Goal: Contribute content: Add original content to the website for others to see

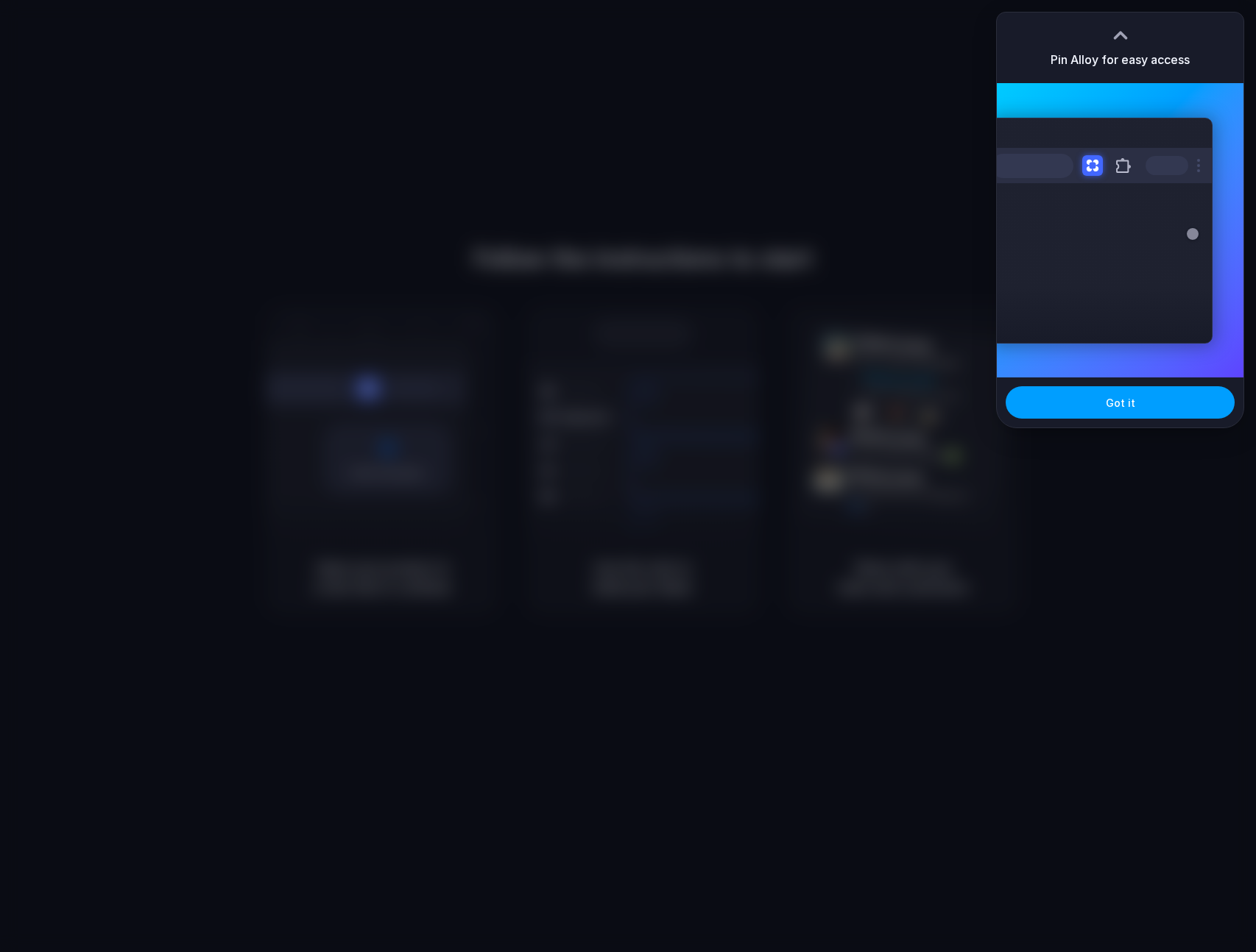
click at [1102, 405] on button "Got it" at bounding box center [1120, 402] width 229 height 33
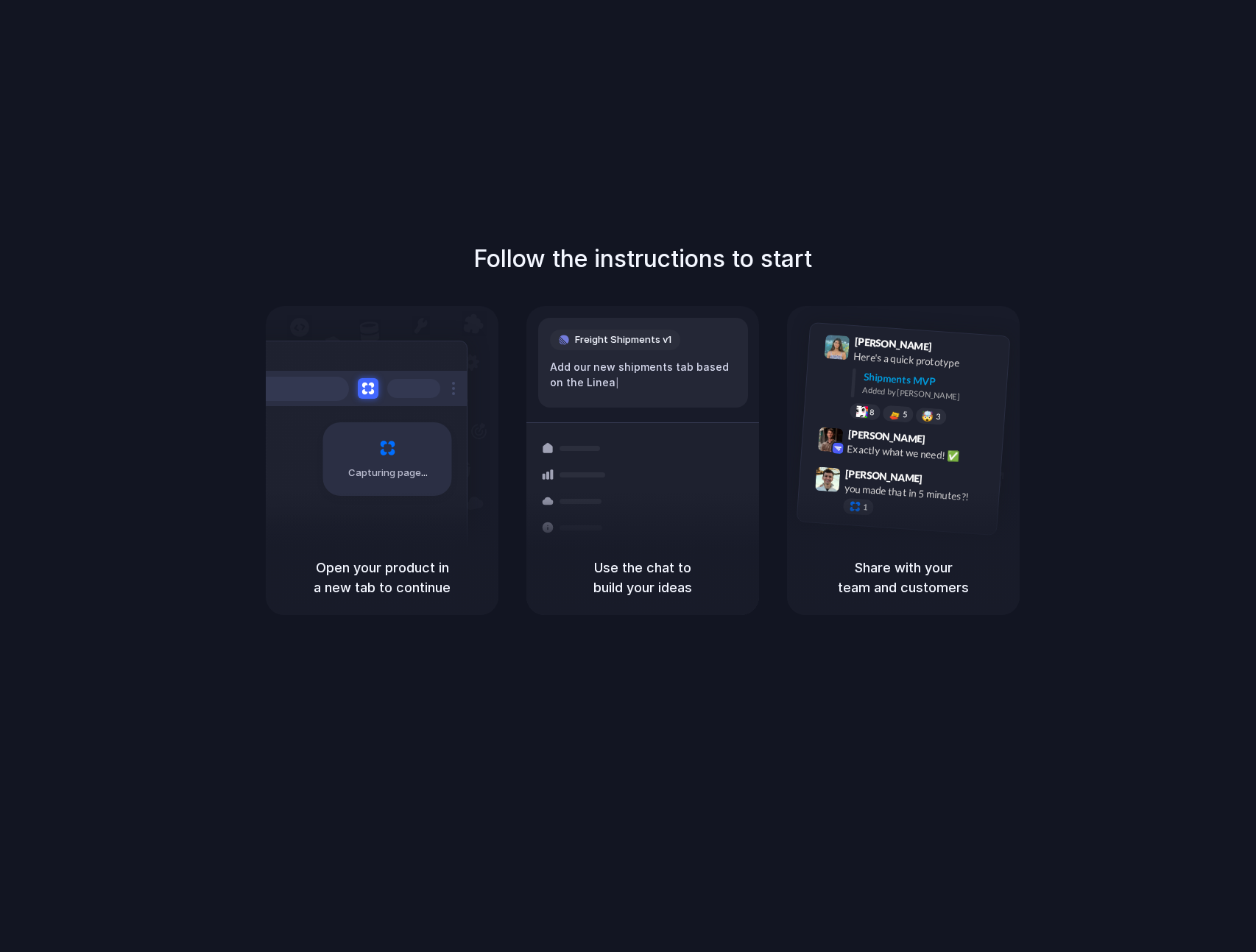
click at [597, 145] on div "Follow the instructions to start Capturing page Open your product in a new tab …" at bounding box center [643, 490] width 1286 height 982
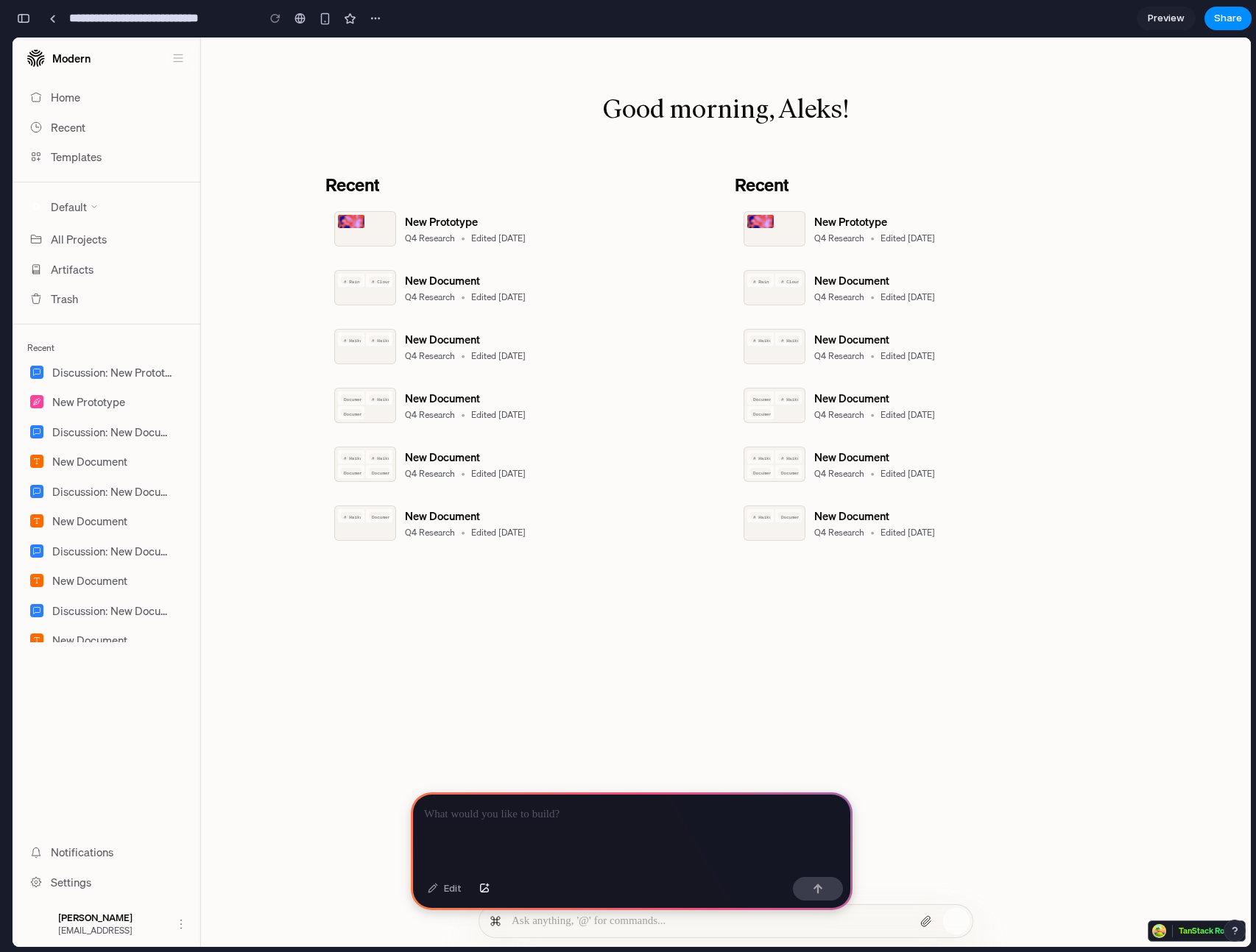
click at [91, 128] on link "Recent" at bounding box center [106, 127] width 171 height 26
click at [84, 94] on link "Home" at bounding box center [106, 97] width 171 height 26
click at [634, 817] on div at bounding box center [631, 832] width 442 height 79
click at [857, 231] on div "New Prototype Q4 Research • Edited [DATE]" at bounding box center [875, 229] width 121 height 32
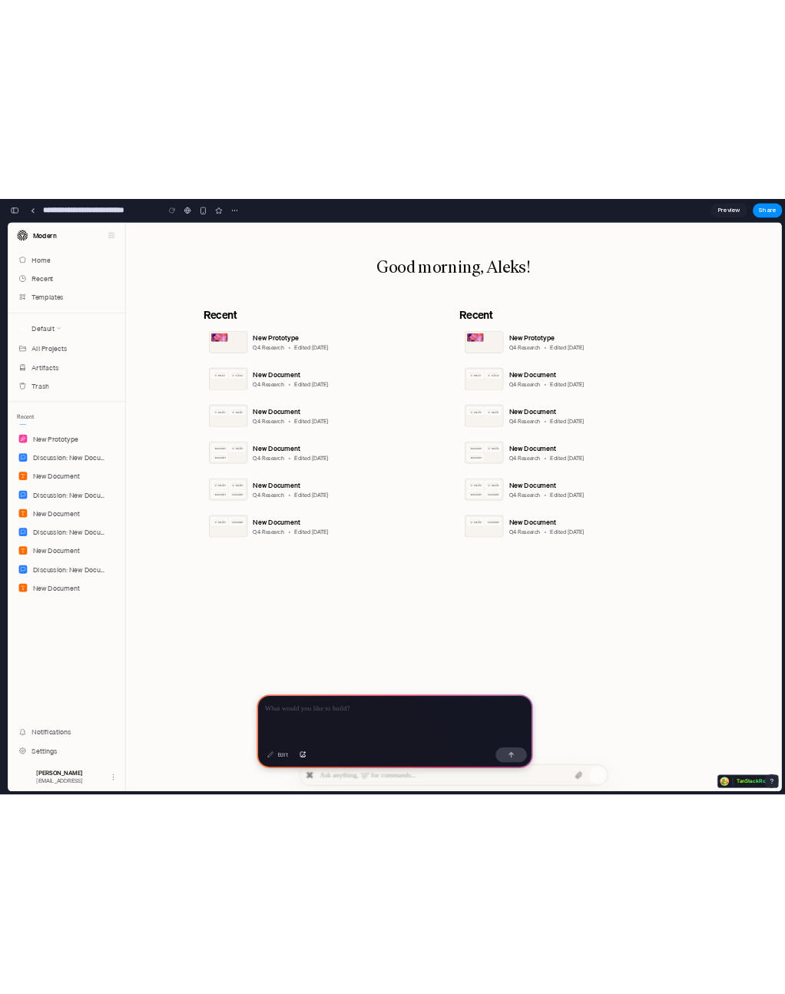
scroll to position [284, 0]
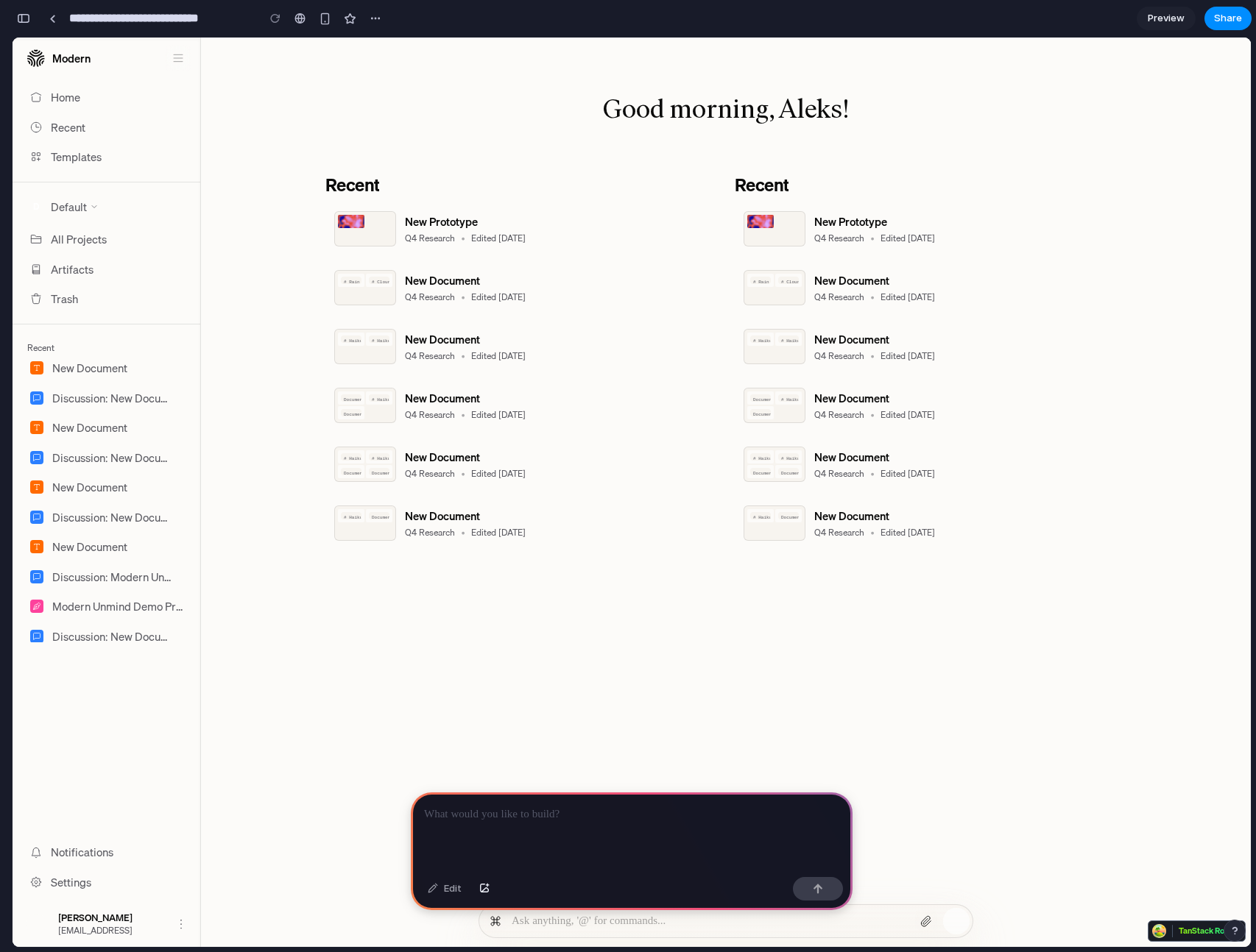
click at [183, 927] on icon "button" at bounding box center [181, 924] width 11 height 11
click at [180, 916] on button "[PERSON_NAME] [EMAIL_ADDRESS]" at bounding box center [106, 924] width 171 height 34
click at [171, 66] on button "Toggle Sidebar" at bounding box center [178, 58] width 27 height 27
click at [173, 65] on button "Toggle Sidebar" at bounding box center [178, 58] width 27 height 27
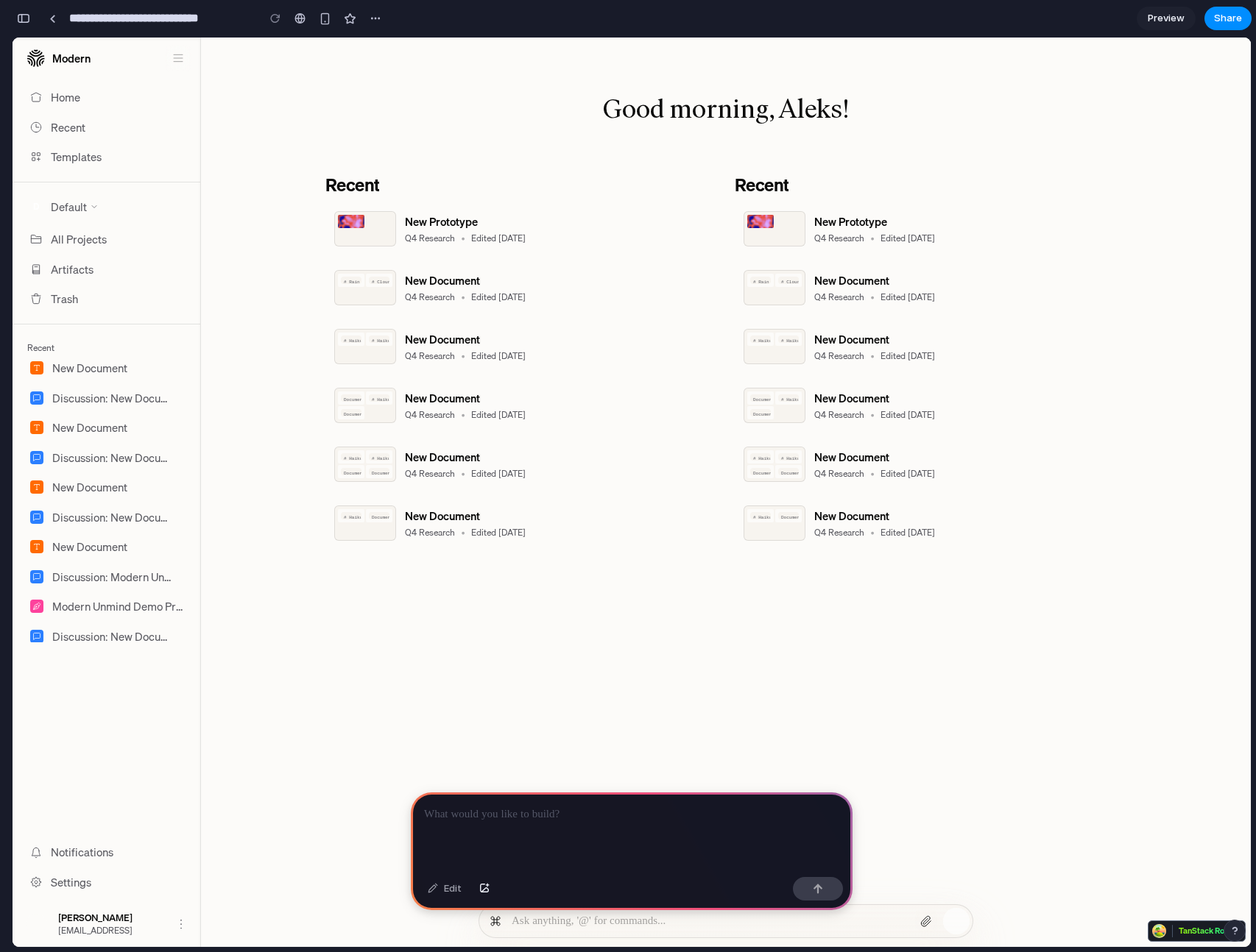
click at [593, 827] on div at bounding box center [631, 832] width 442 height 79
click at [452, 887] on div "Edit" at bounding box center [445, 889] width 49 height 24
click at [514, 805] on p at bounding box center [631, 814] width 415 height 17
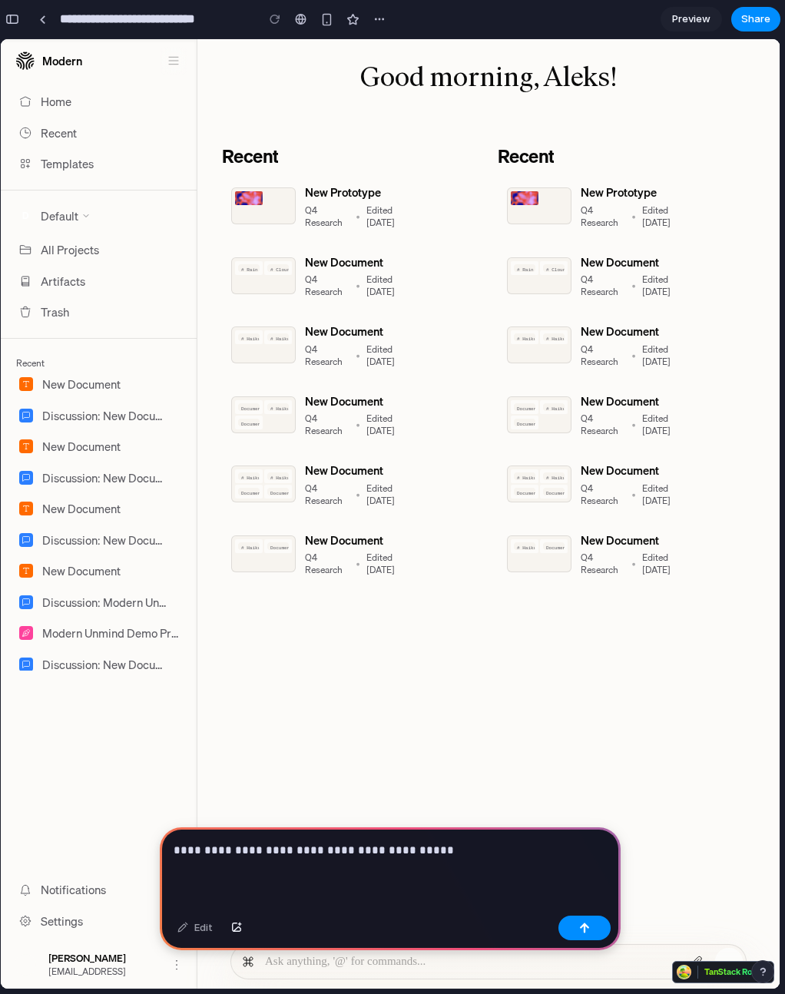
click at [420, 872] on div "**********" at bounding box center [390, 869] width 461 height 82
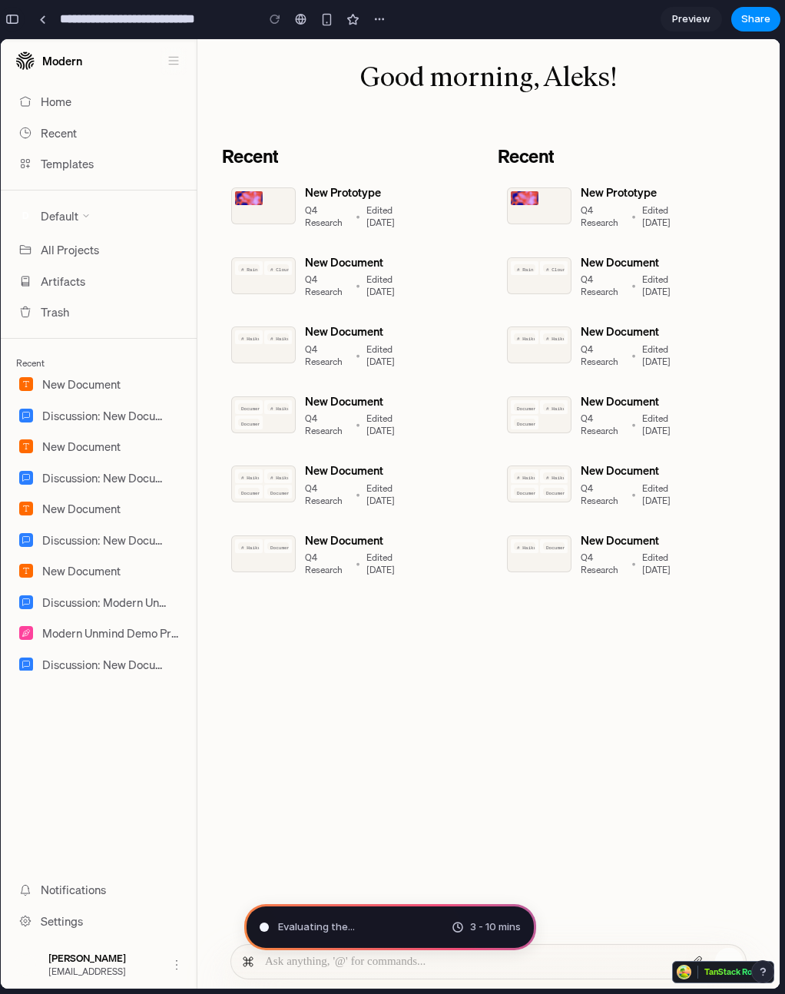
click at [11, 18] on div "button" at bounding box center [12, 19] width 14 height 11
click at [15, 19] on div "button" at bounding box center [12, 19] width 14 height 11
type input "**********"
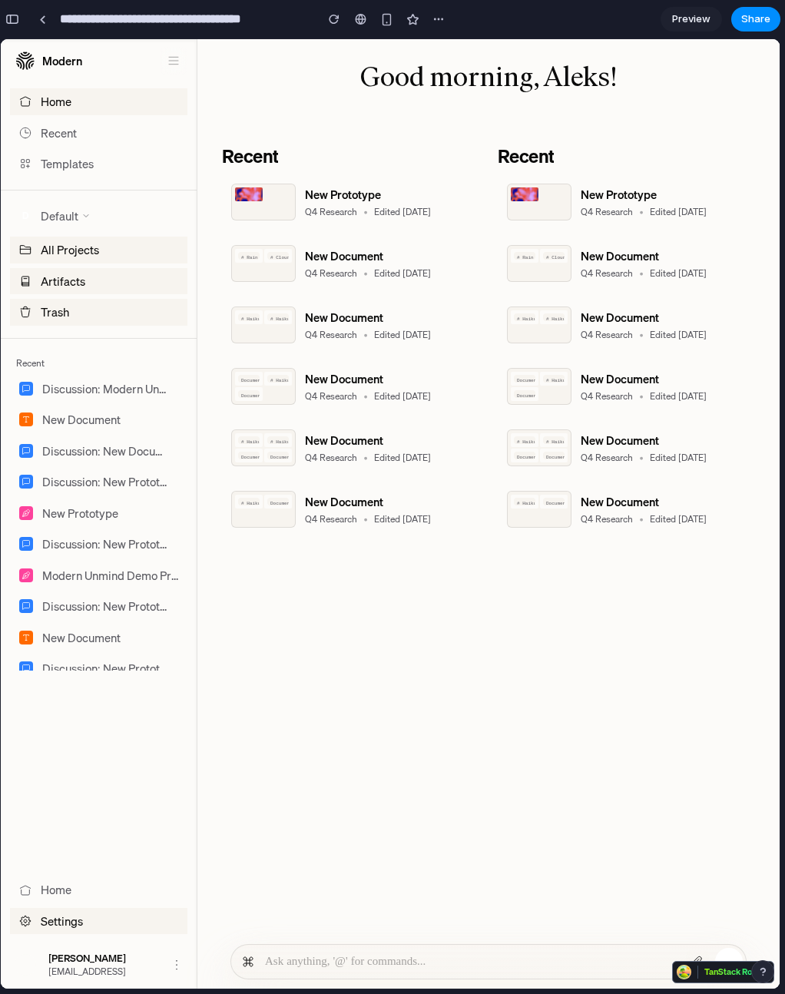
scroll to position [0, 0]
click at [405, 815] on main "Good morning, Aleks! Recent New Prototype Q4 Research • Edited [DATE] # Rain Ha…" at bounding box center [488, 514] width 582 height 950
click at [625, 652] on main "Good morning, Aleks! Recent New Prototype Q4 Research • Edited [DATE] # Rain Ha…" at bounding box center [488, 514] width 582 height 950
click at [43, 18] on div at bounding box center [42, 19] width 7 height 8
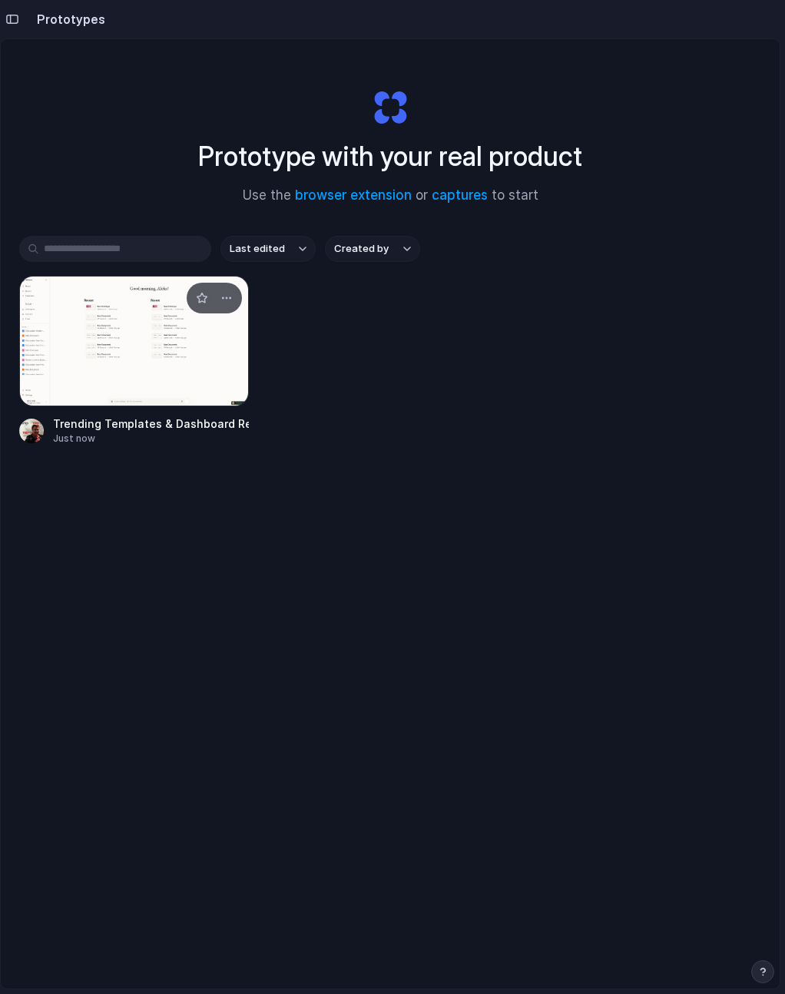
click at [145, 299] on div at bounding box center [134, 341] width 230 height 131
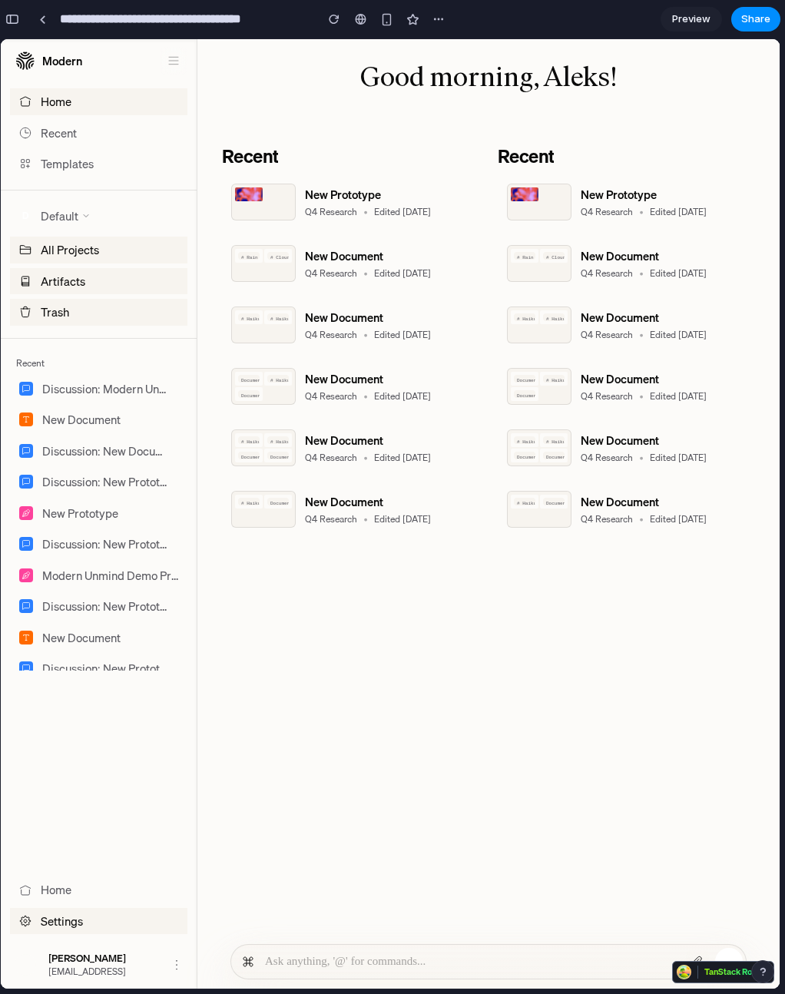
click at [85, 161] on span "Templates" at bounding box center [67, 164] width 53 height 18
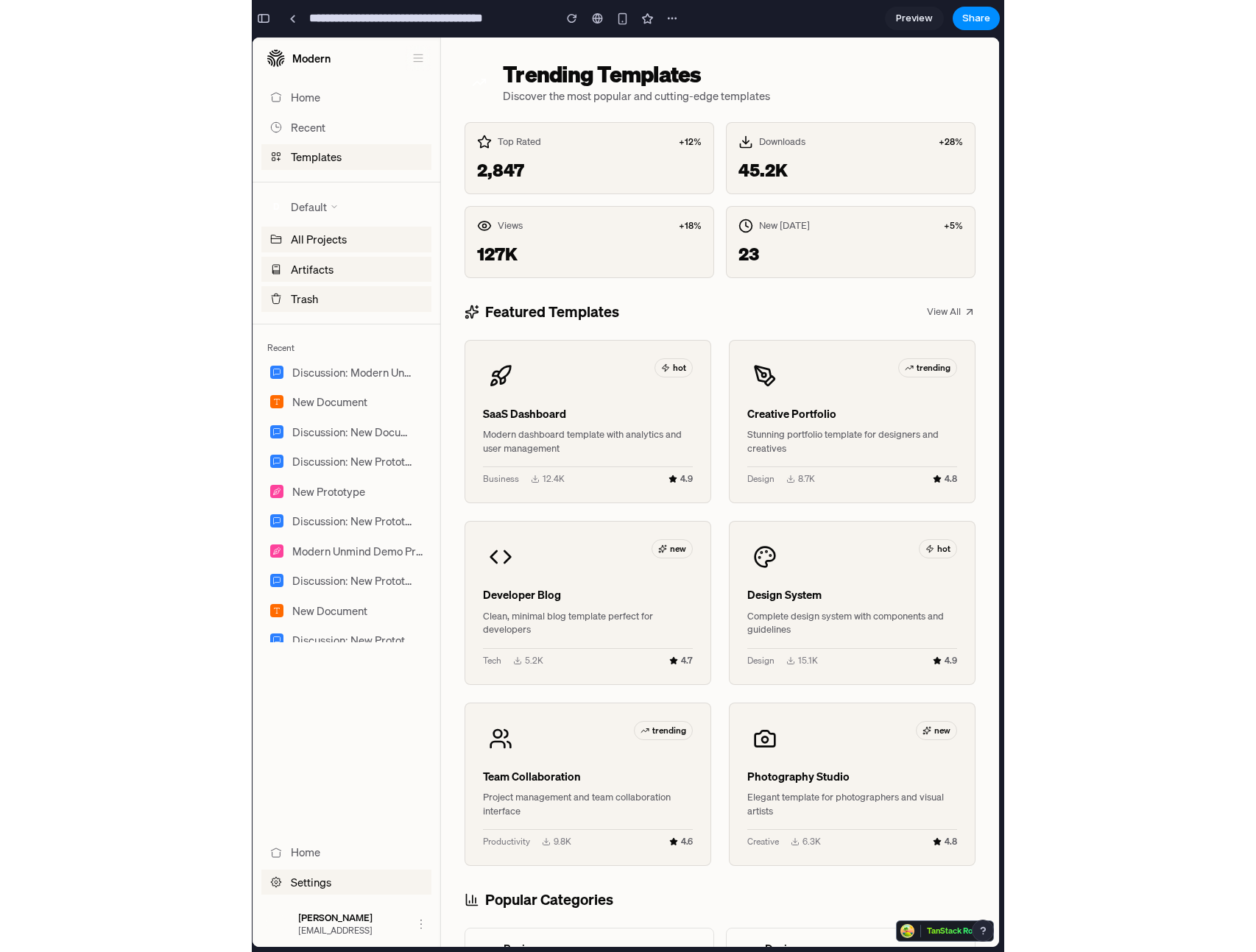
scroll to position [124, 0]
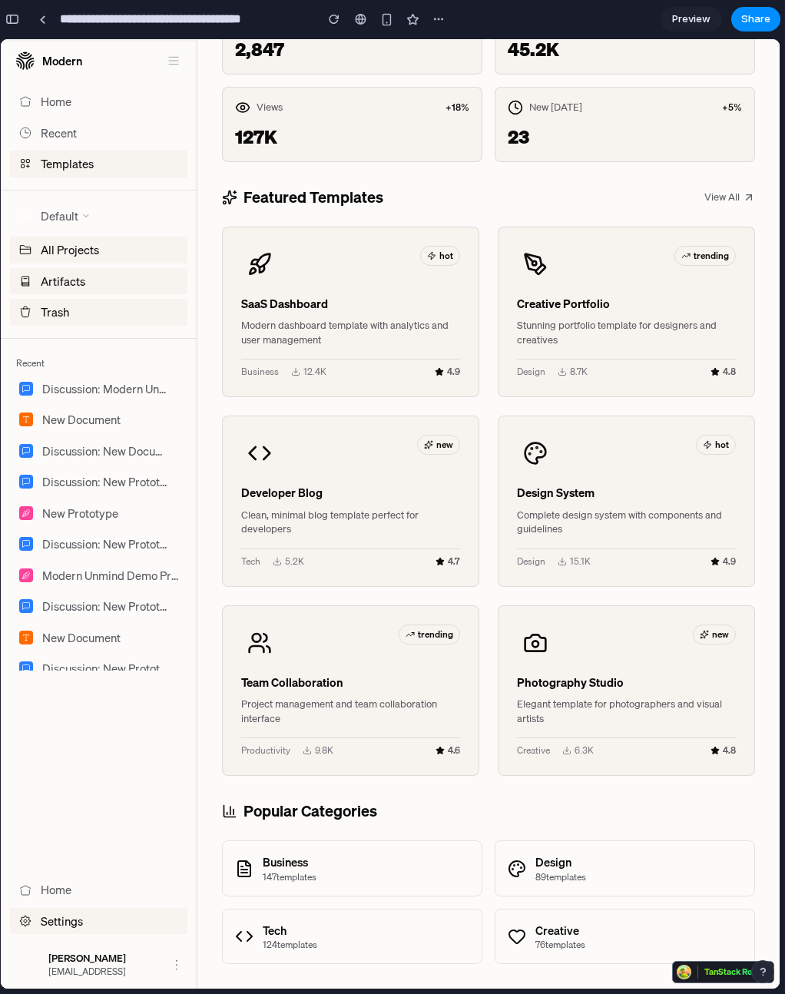
click at [14, 18] on div "button" at bounding box center [12, 19] width 14 height 11
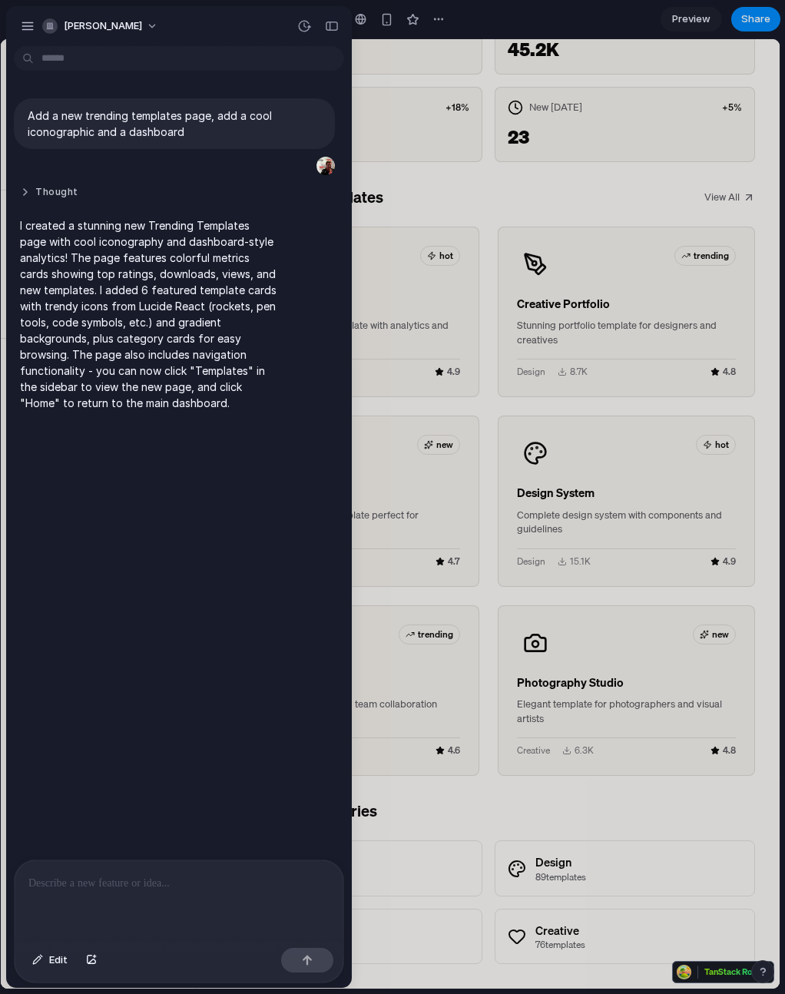
click at [35, 192] on button "Thought" at bounding box center [148, 192] width 257 height 13
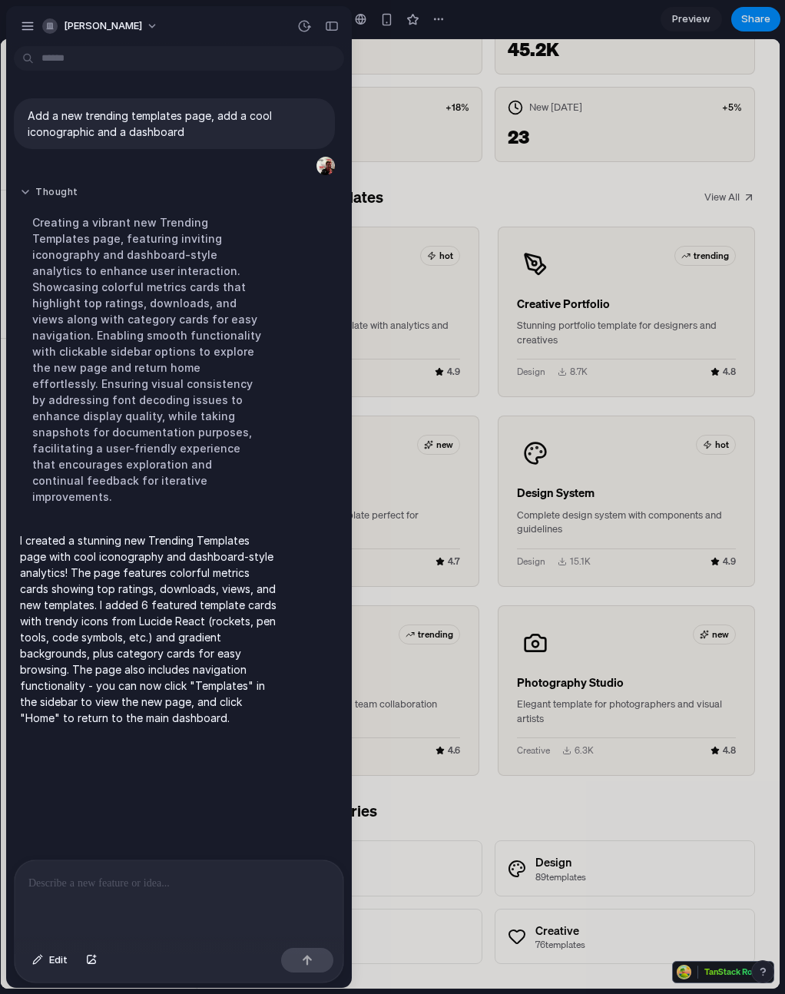
click at [35, 192] on button "Thought" at bounding box center [148, 192] width 257 height 13
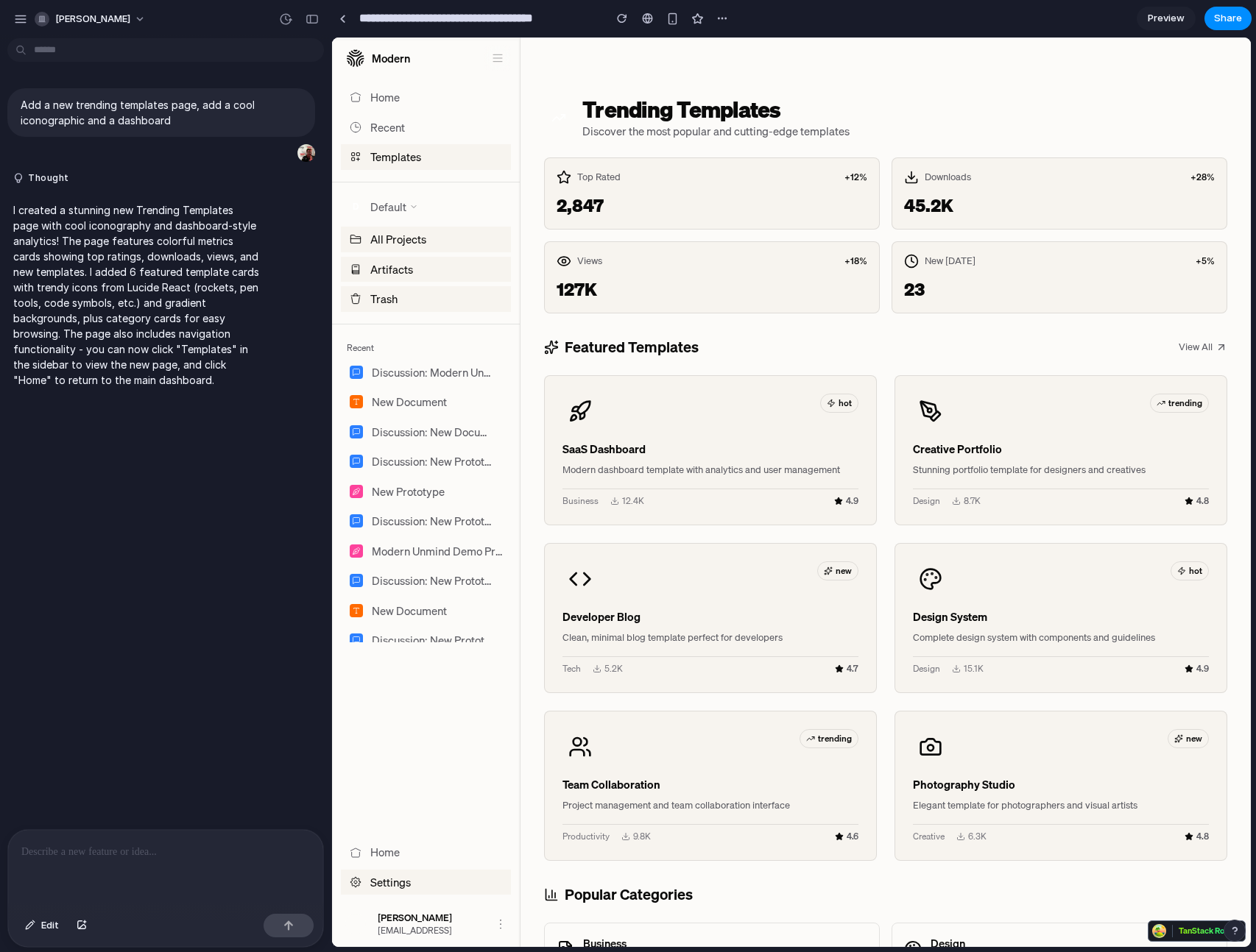
scroll to position [18, 0]
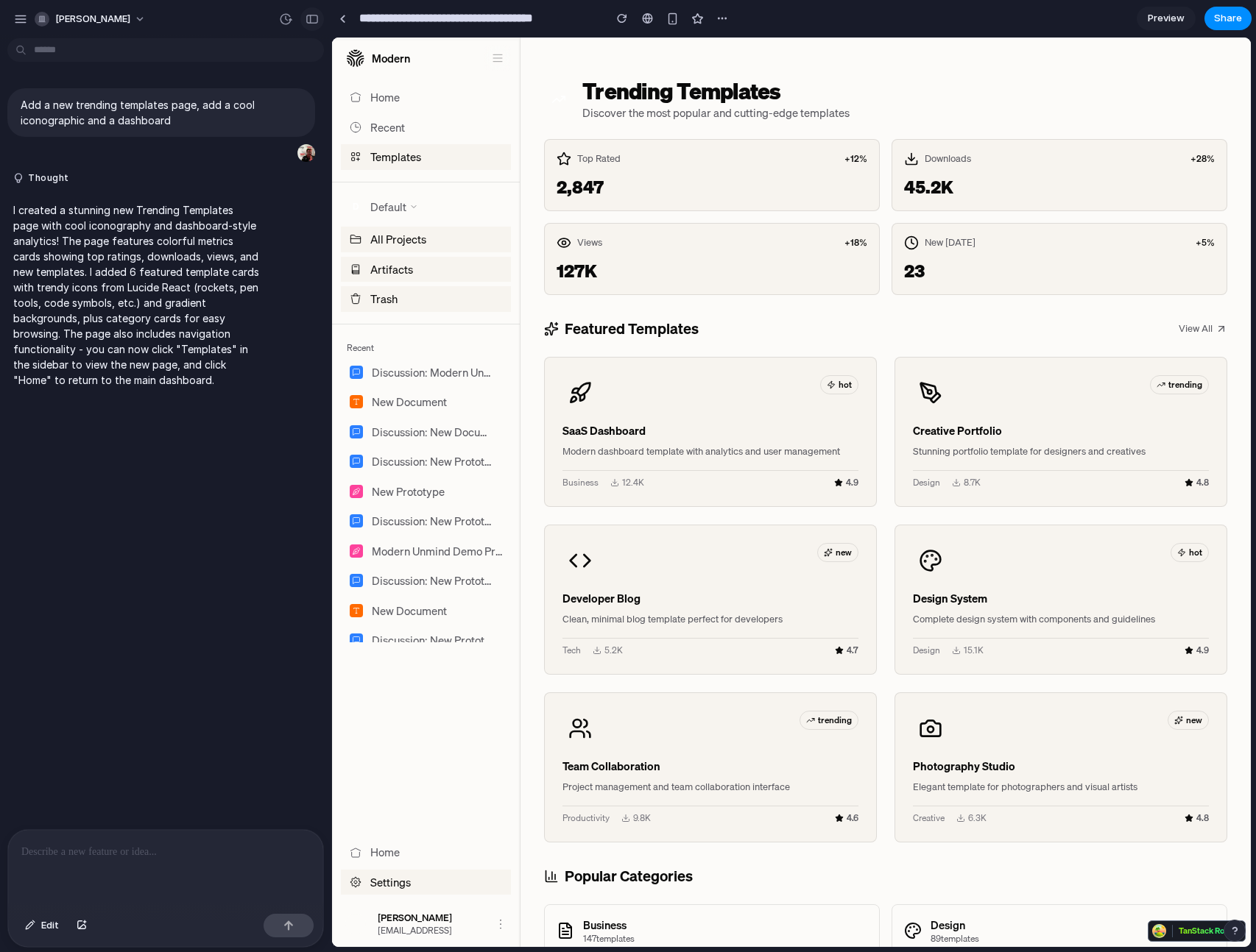
click at [316, 23] on div "button" at bounding box center [312, 19] width 13 height 11
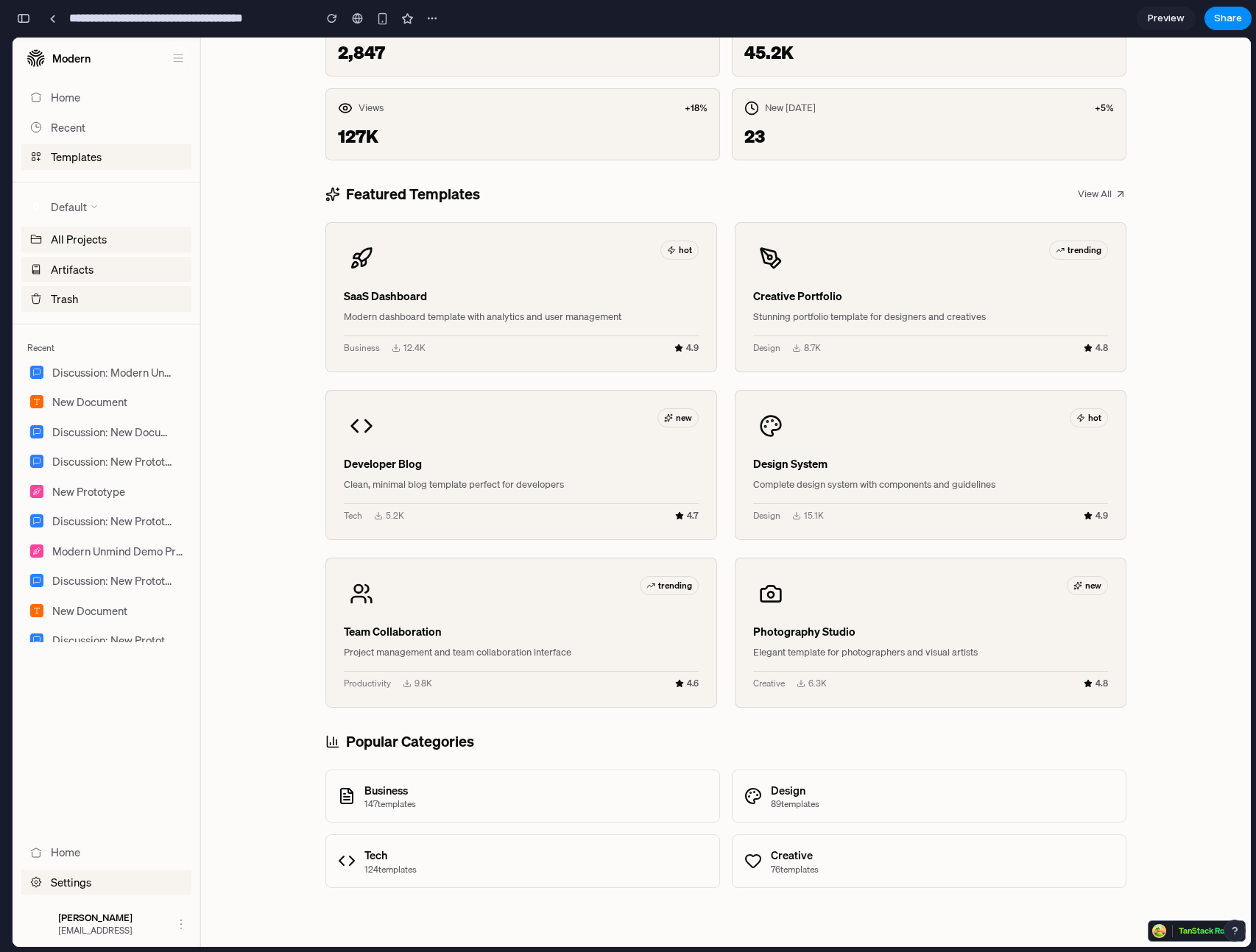
scroll to position [0, 0]
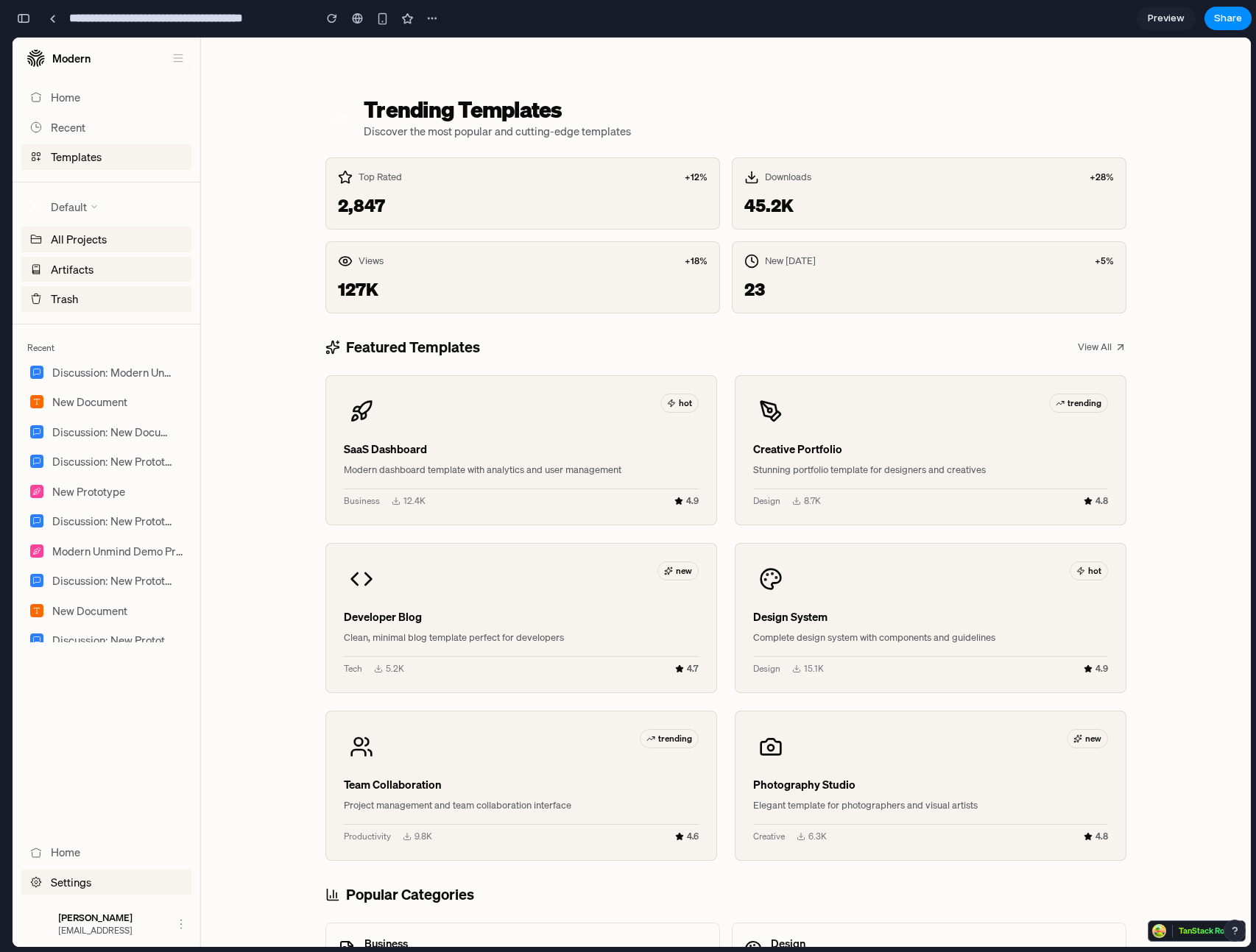
click at [138, 99] on button "Home" at bounding box center [106, 97] width 171 height 26
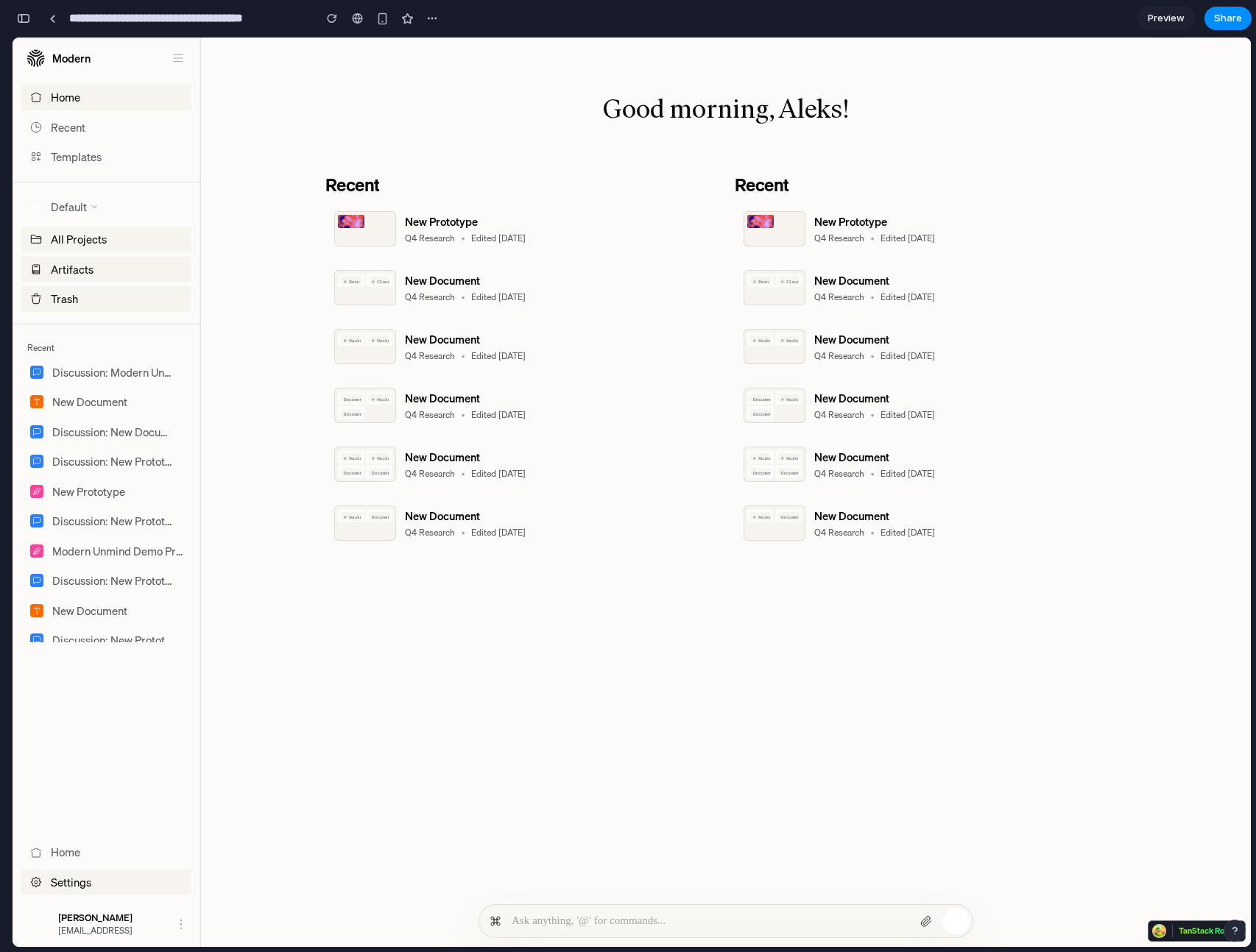
click at [659, 926] on p at bounding box center [709, 921] width 395 height 17
click at [94, 160] on span "Templates" at bounding box center [76, 157] width 51 height 17
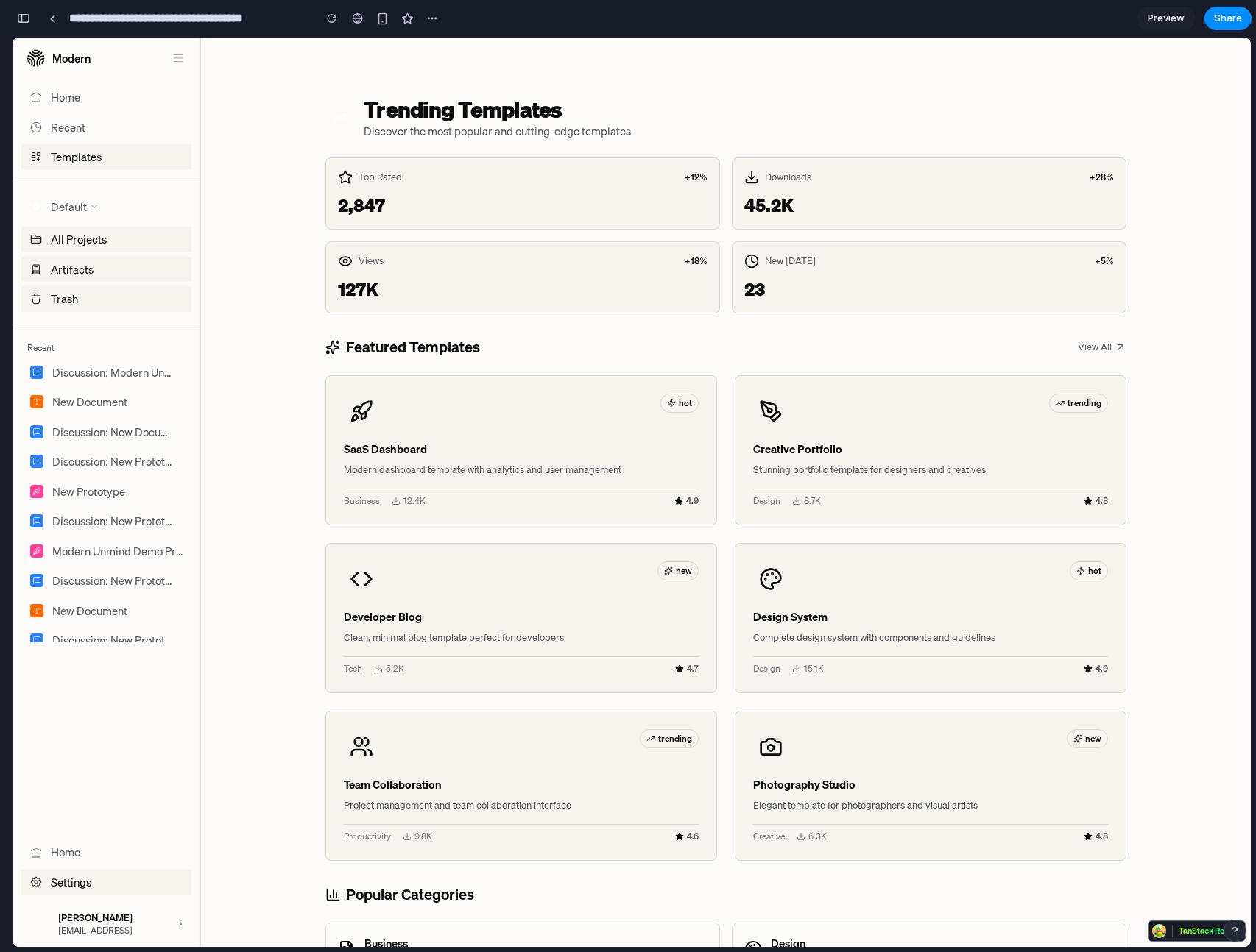
click at [17, 17] on div "button" at bounding box center [24, 18] width 13 height 11
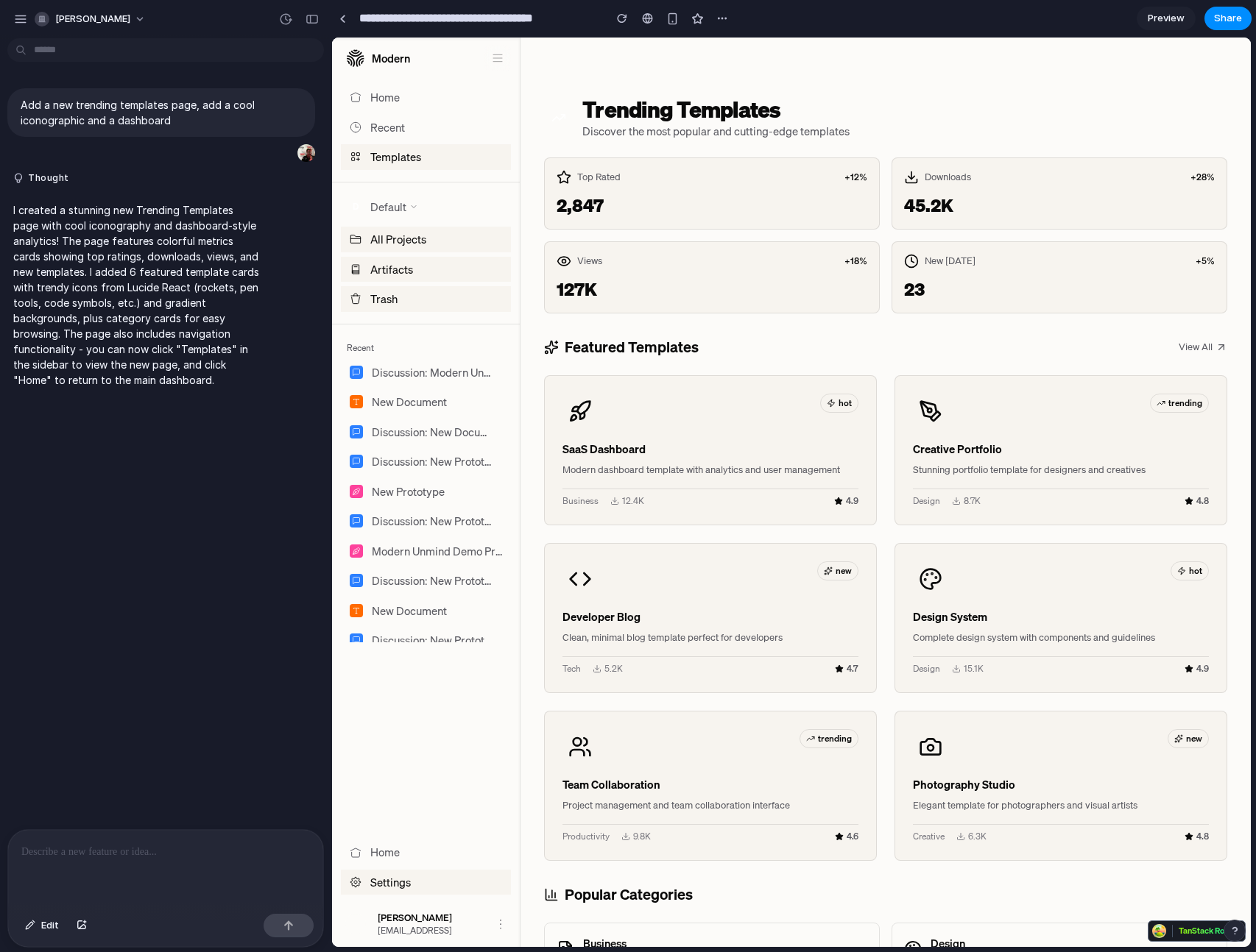
click at [121, 848] on p at bounding box center [165, 852] width 288 height 17
click at [31, 929] on div "button" at bounding box center [30, 925] width 11 height 9
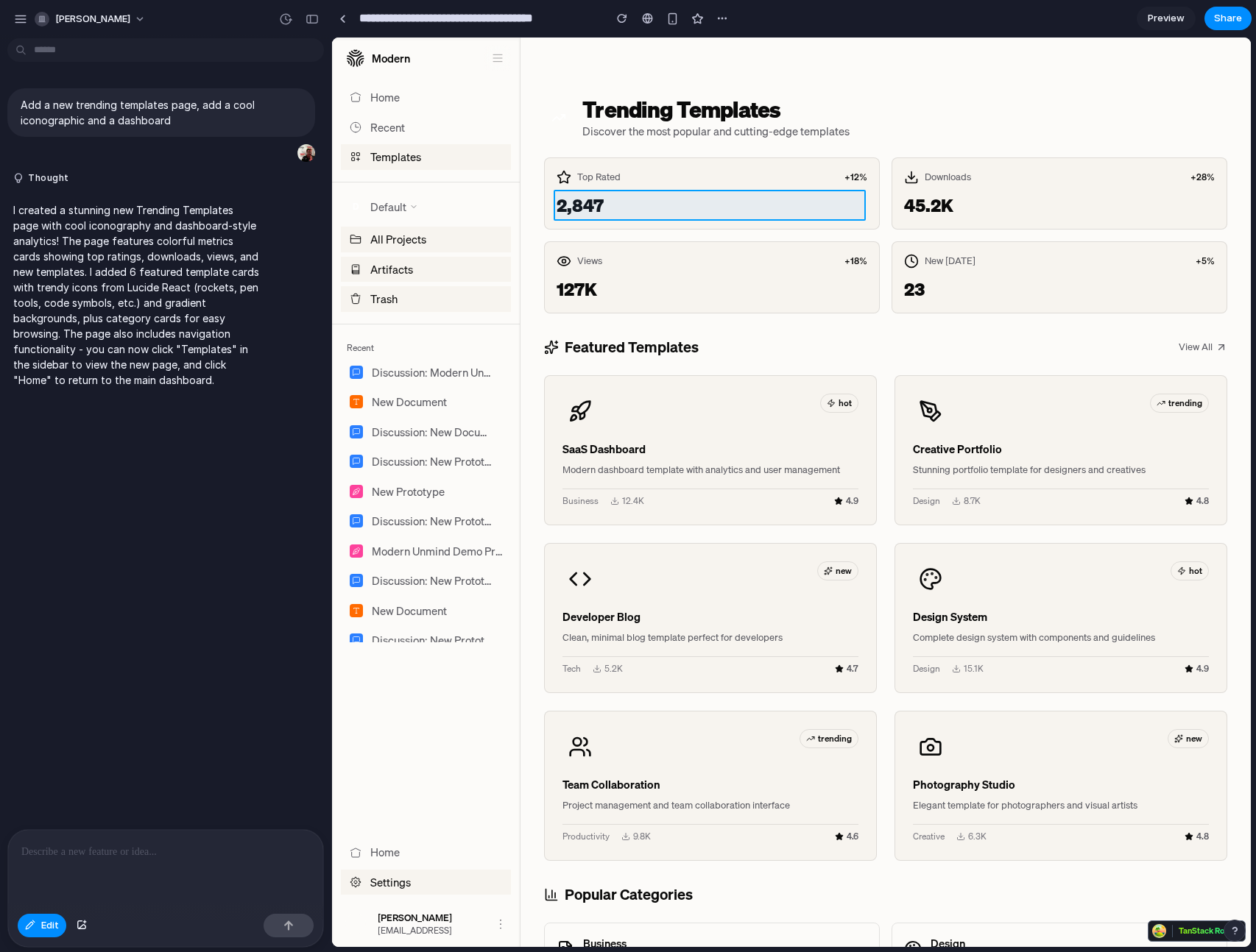
click at [676, 208] on div at bounding box center [791, 492] width 918 height 909
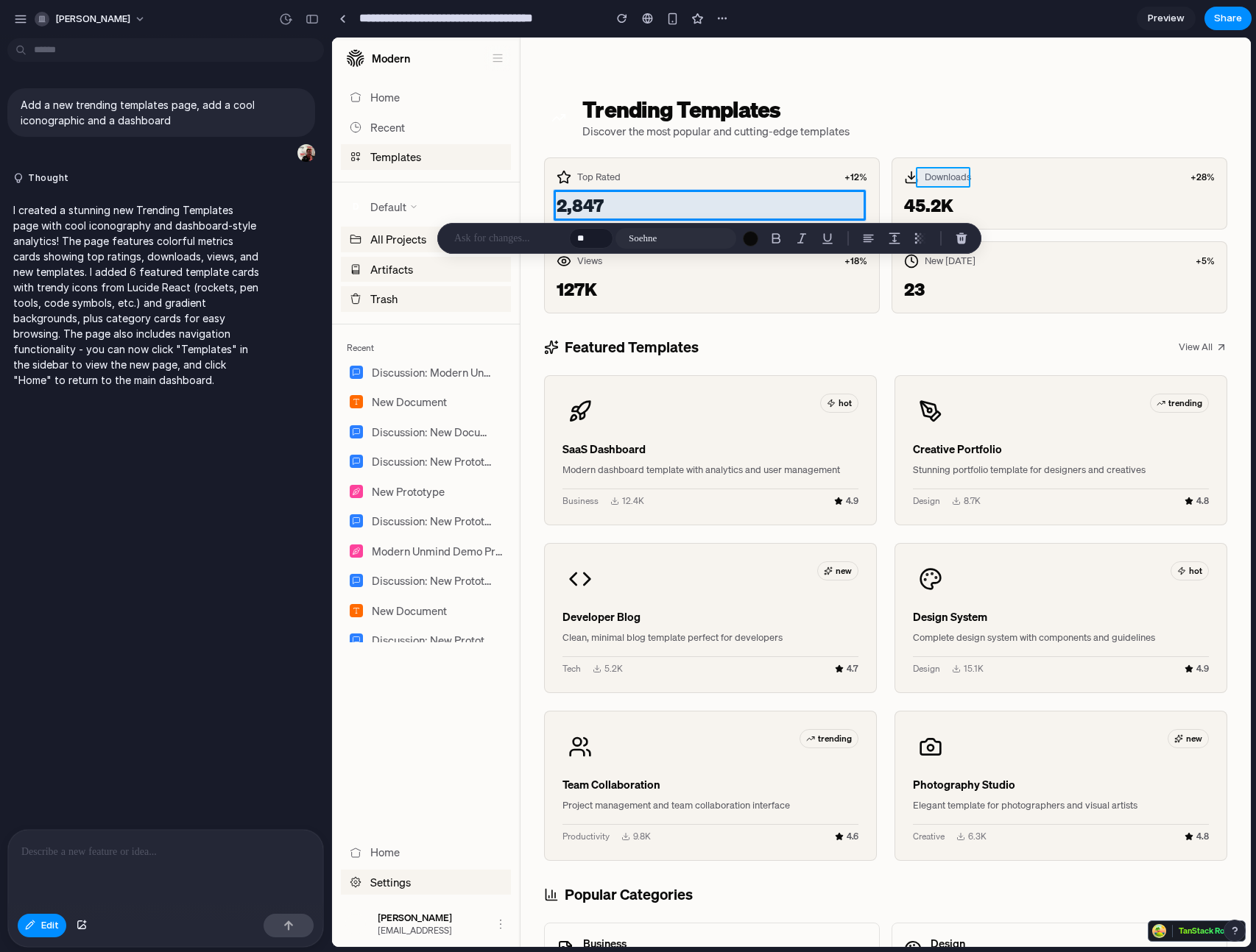
click at [956, 176] on div at bounding box center [791, 492] width 918 height 909
type input "**"
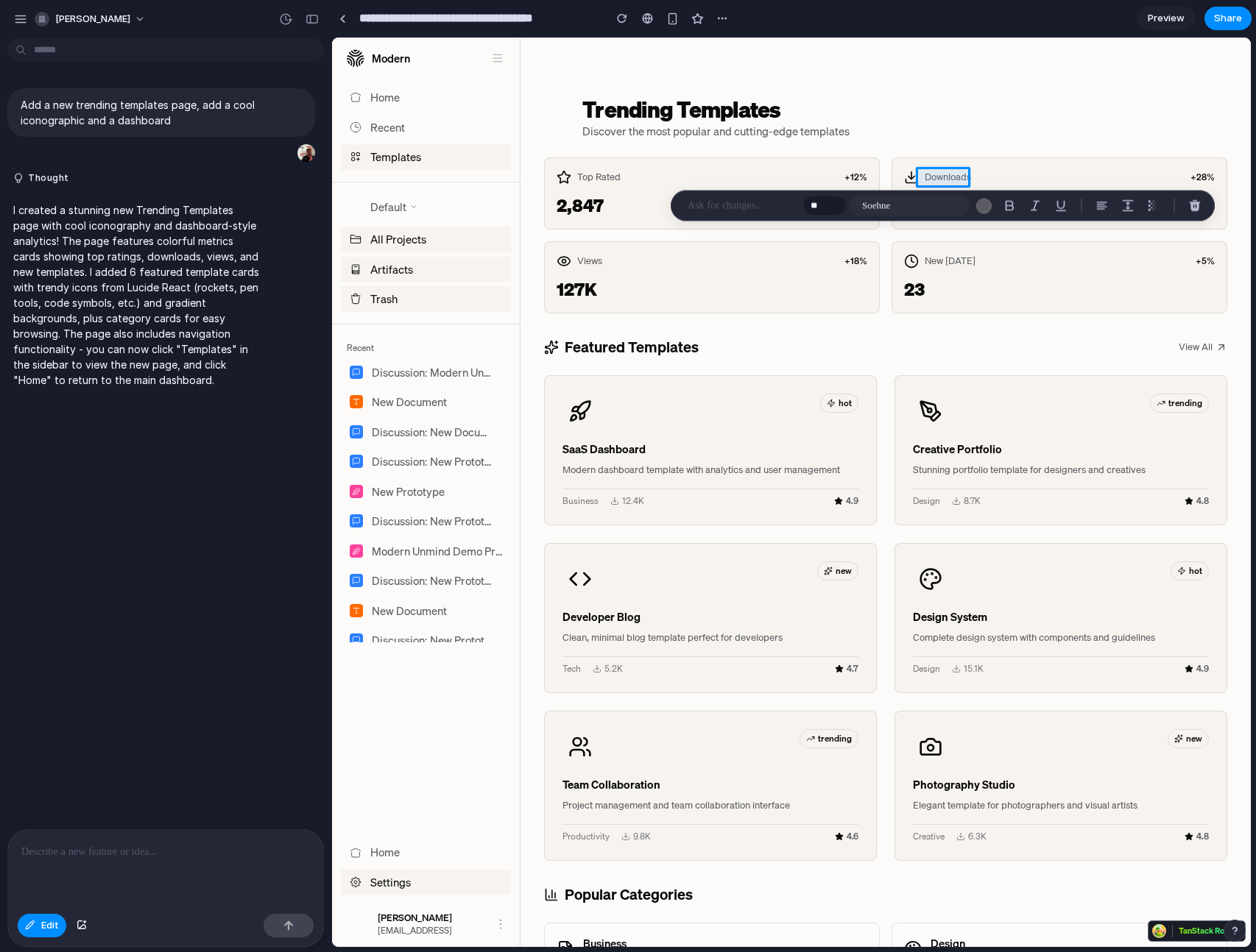
click at [712, 210] on p at bounding box center [742, 206] width 109 height 17
click at [737, 179] on div at bounding box center [791, 492] width 918 height 909
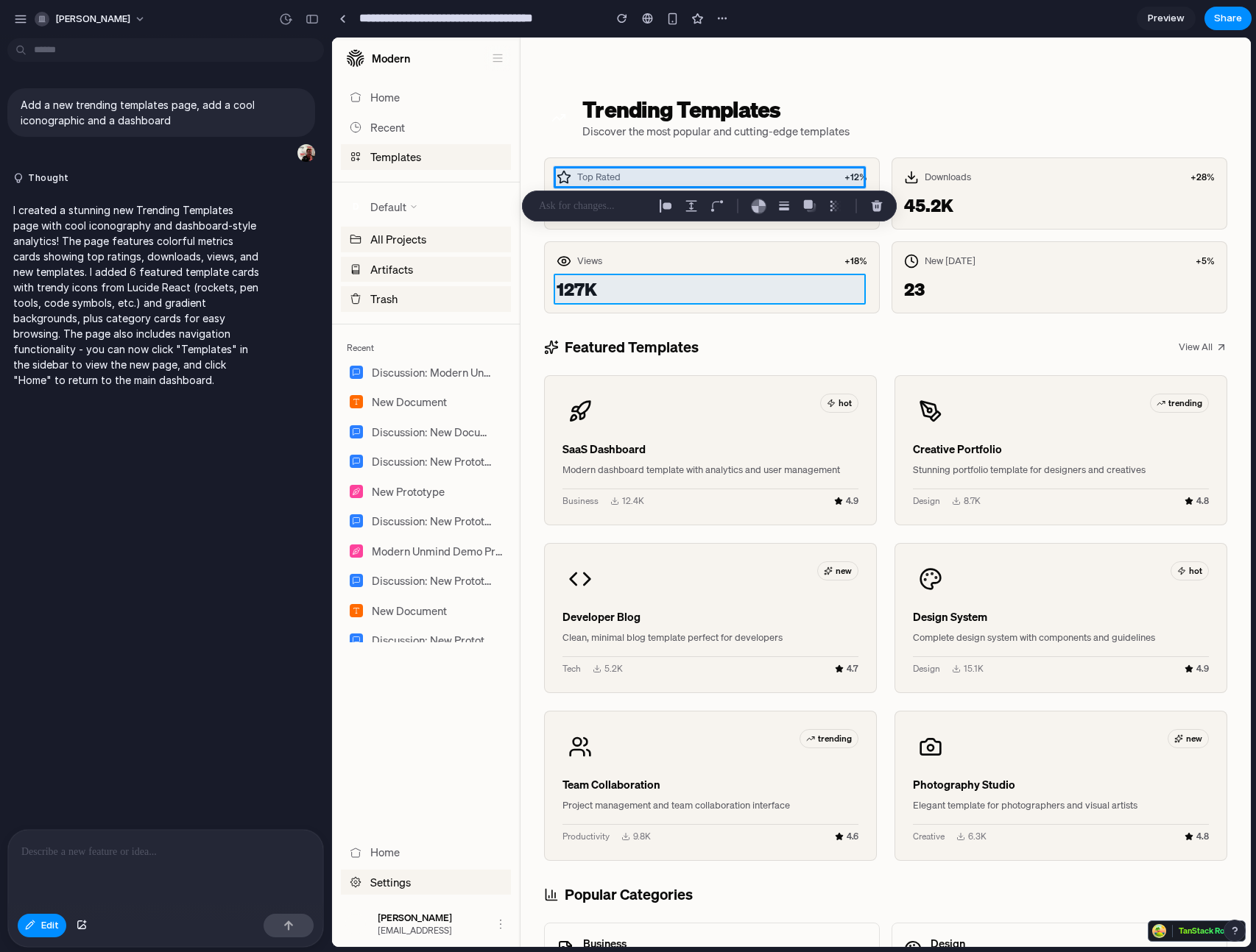
click at [651, 284] on div at bounding box center [791, 492] width 918 height 909
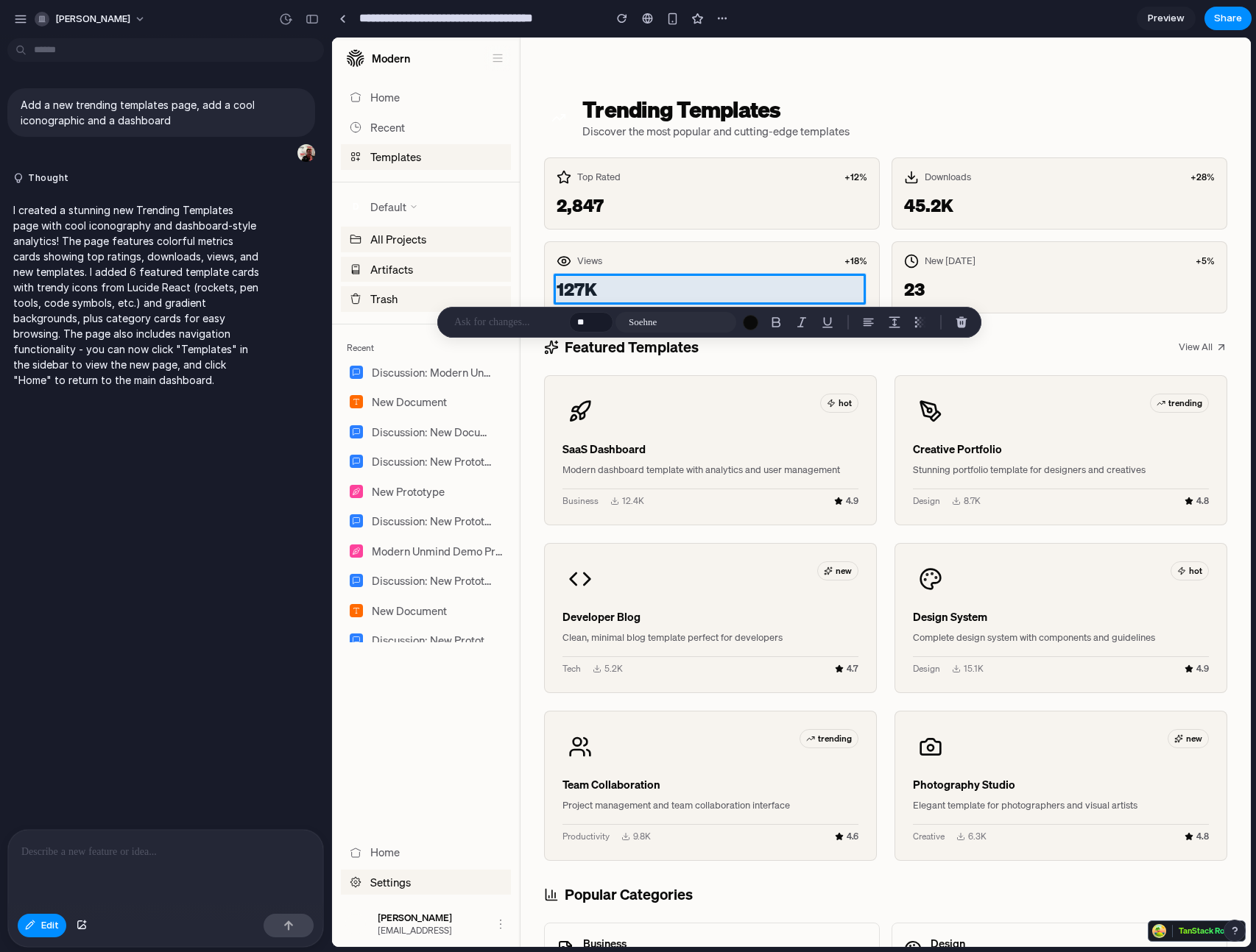
click at [496, 323] on p at bounding box center [509, 322] width 109 height 17
click at [601, 319] on button "Increment" at bounding box center [600, 320] width 14 height 8
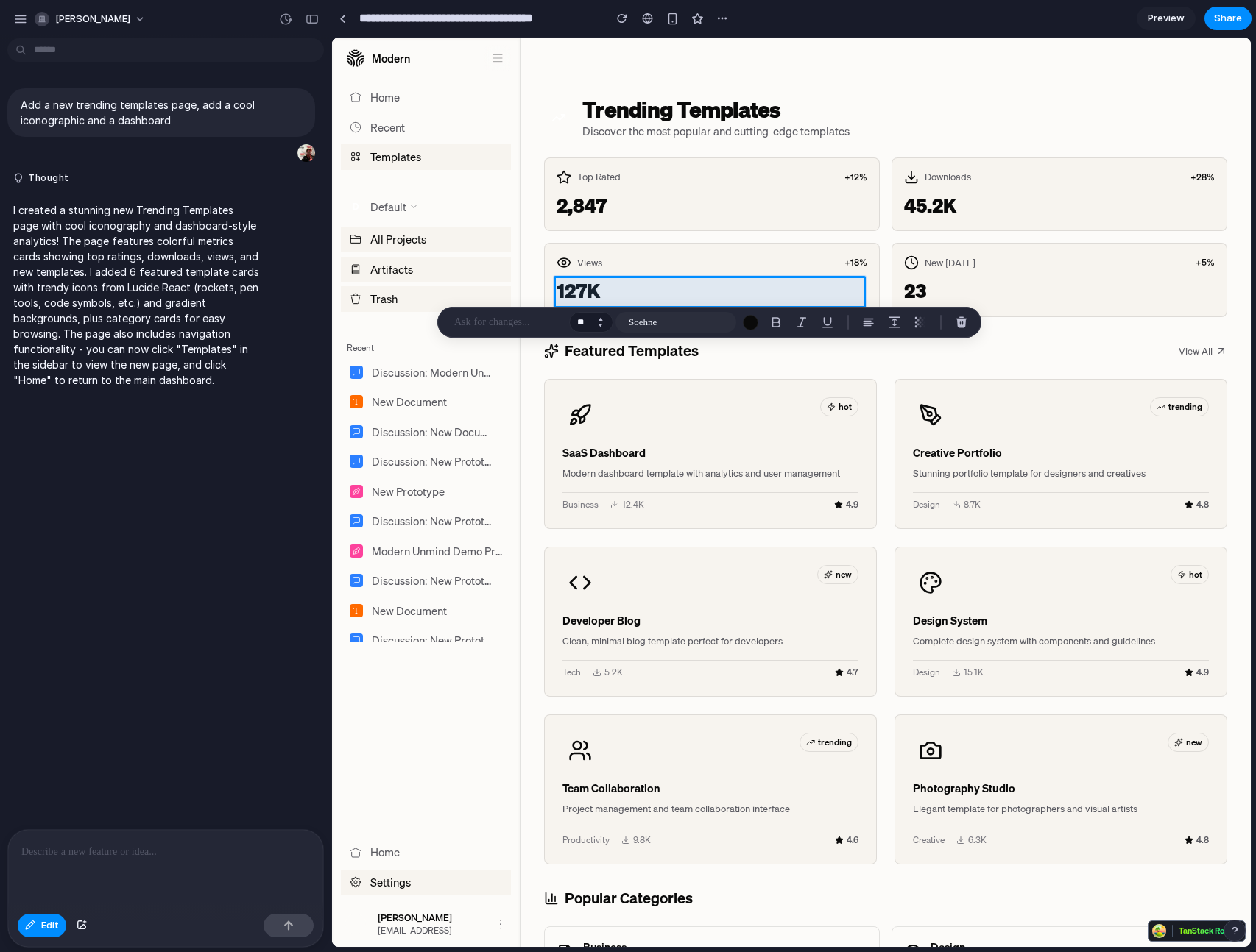
click at [601, 319] on button "Increment" at bounding box center [600, 320] width 14 height 8
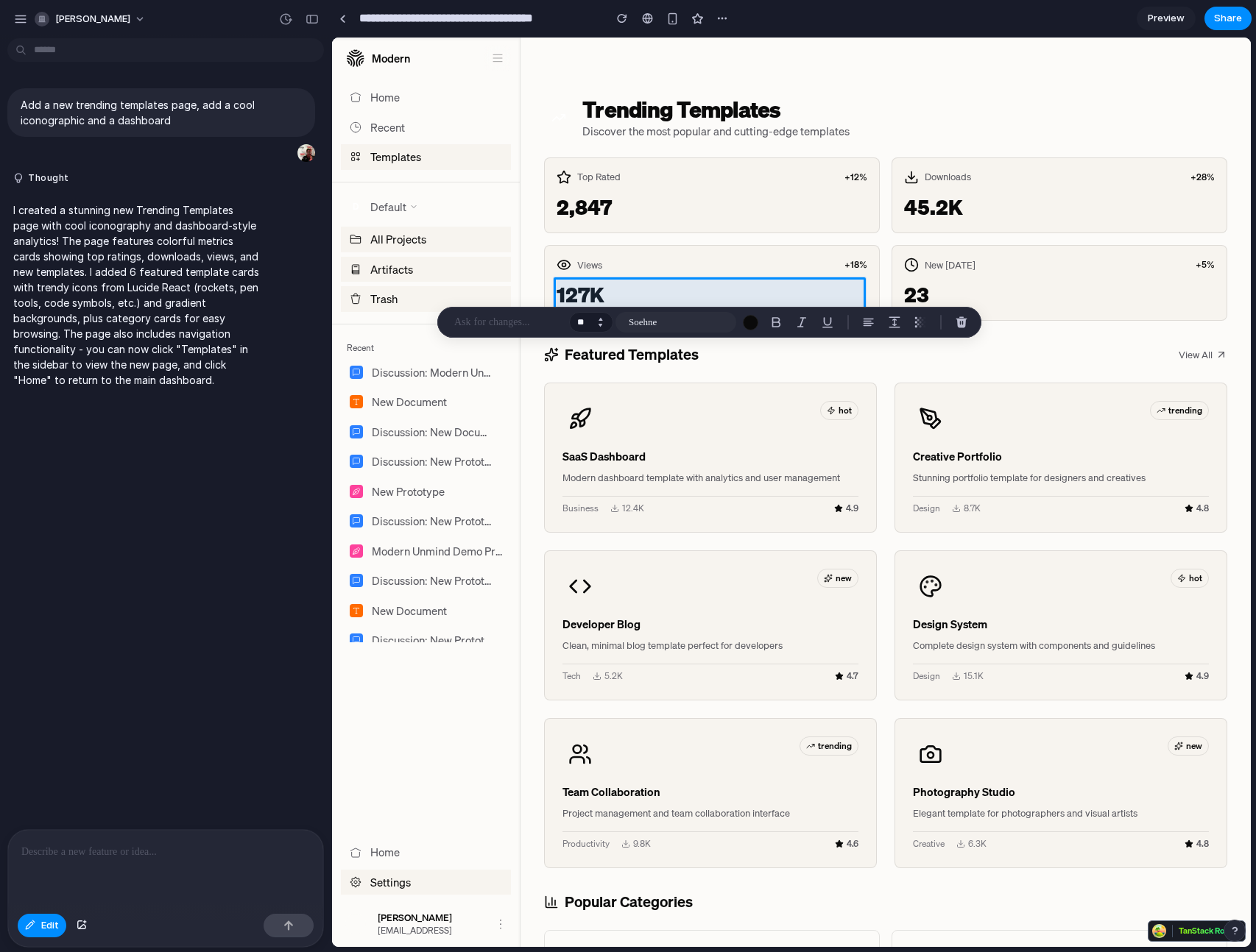
click at [604, 324] on button "Decrement" at bounding box center [600, 326] width 14 height 8
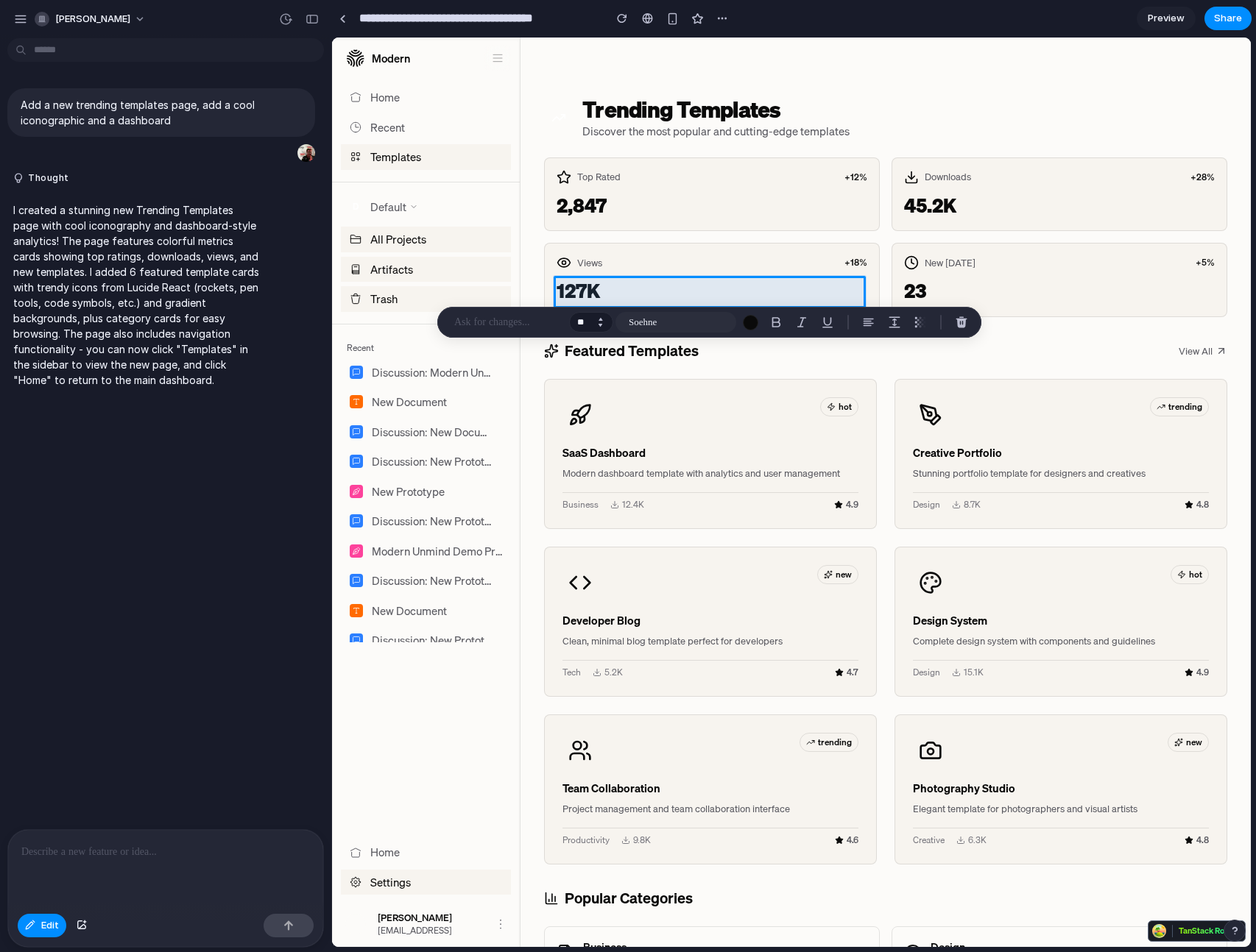
click at [604, 324] on button "Decrement" at bounding box center [600, 326] width 14 height 8
type input "**"
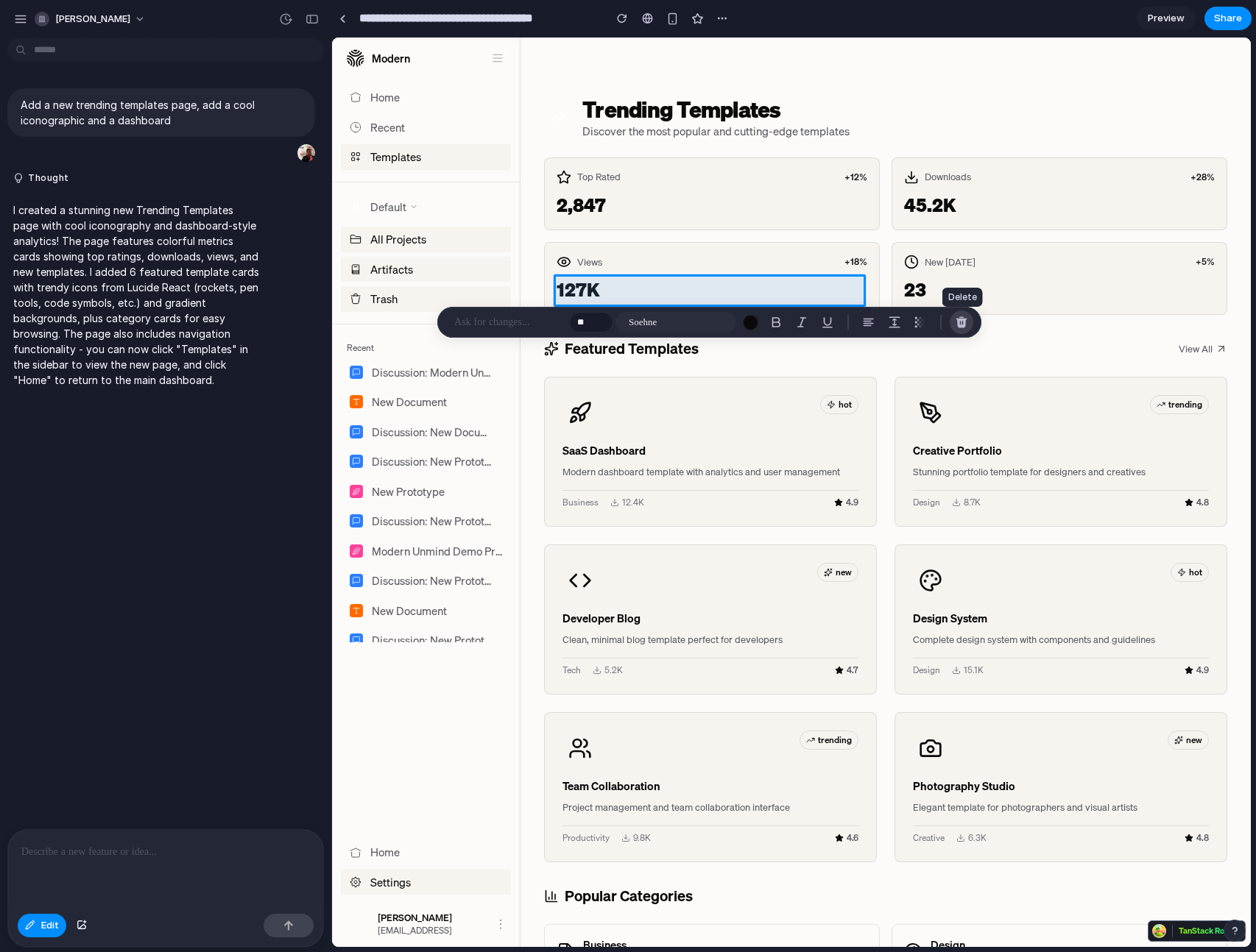
click at [966, 323] on div "button" at bounding box center [962, 323] width 13 height 13
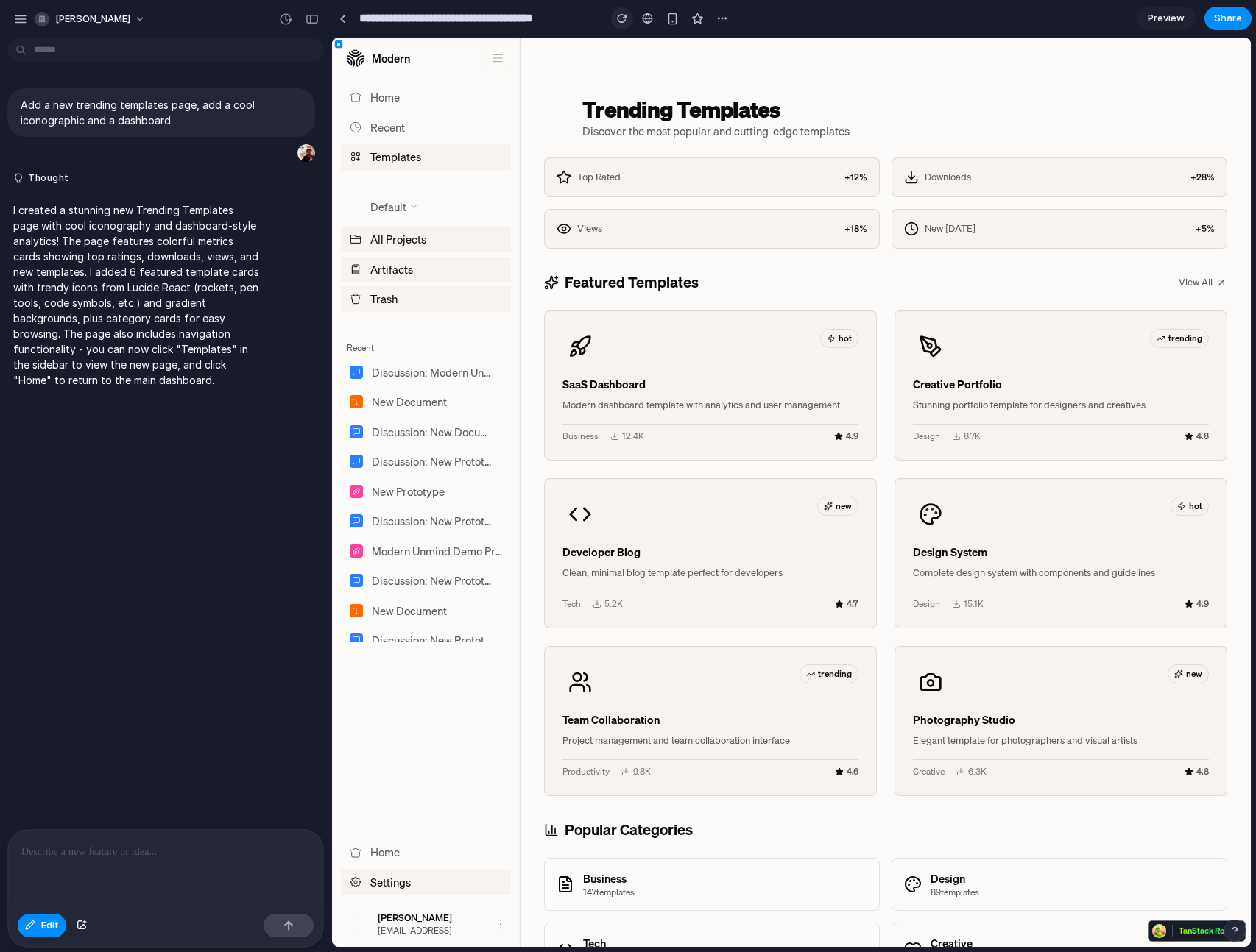
click at [620, 16] on div "button" at bounding box center [622, 18] width 11 height 11
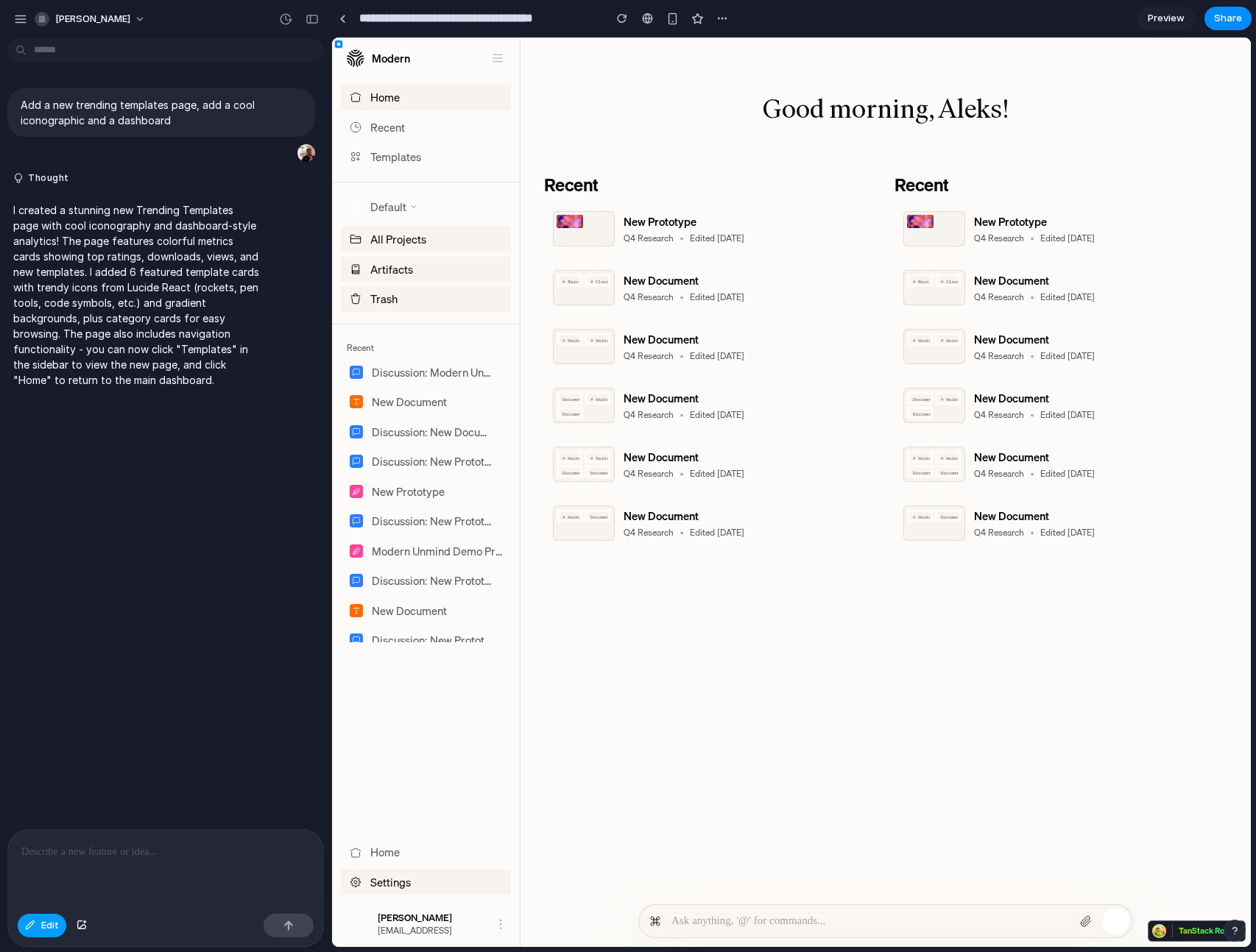
click at [33, 921] on div "button" at bounding box center [30, 925] width 11 height 9
click at [401, 159] on span "Templates" at bounding box center [396, 157] width 51 height 17
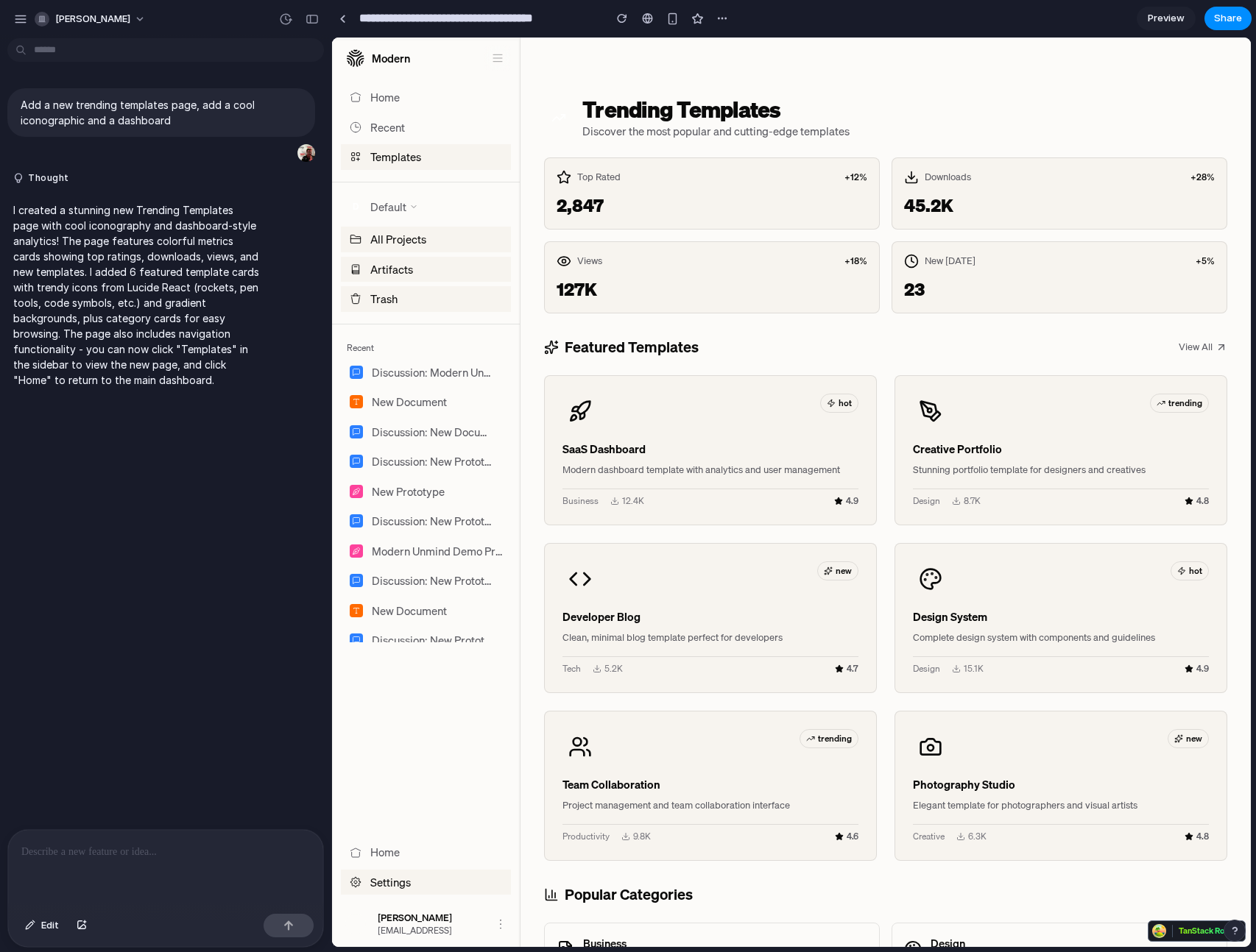
click at [564, 208] on span "2,847" at bounding box center [712, 205] width 310 height 24
click at [564, 209] on span "2,847" at bounding box center [712, 205] width 310 height 24
click at [43, 926] on span "Edit" at bounding box center [50, 925] width 17 height 14
